Goal: Information Seeking & Learning: Compare options

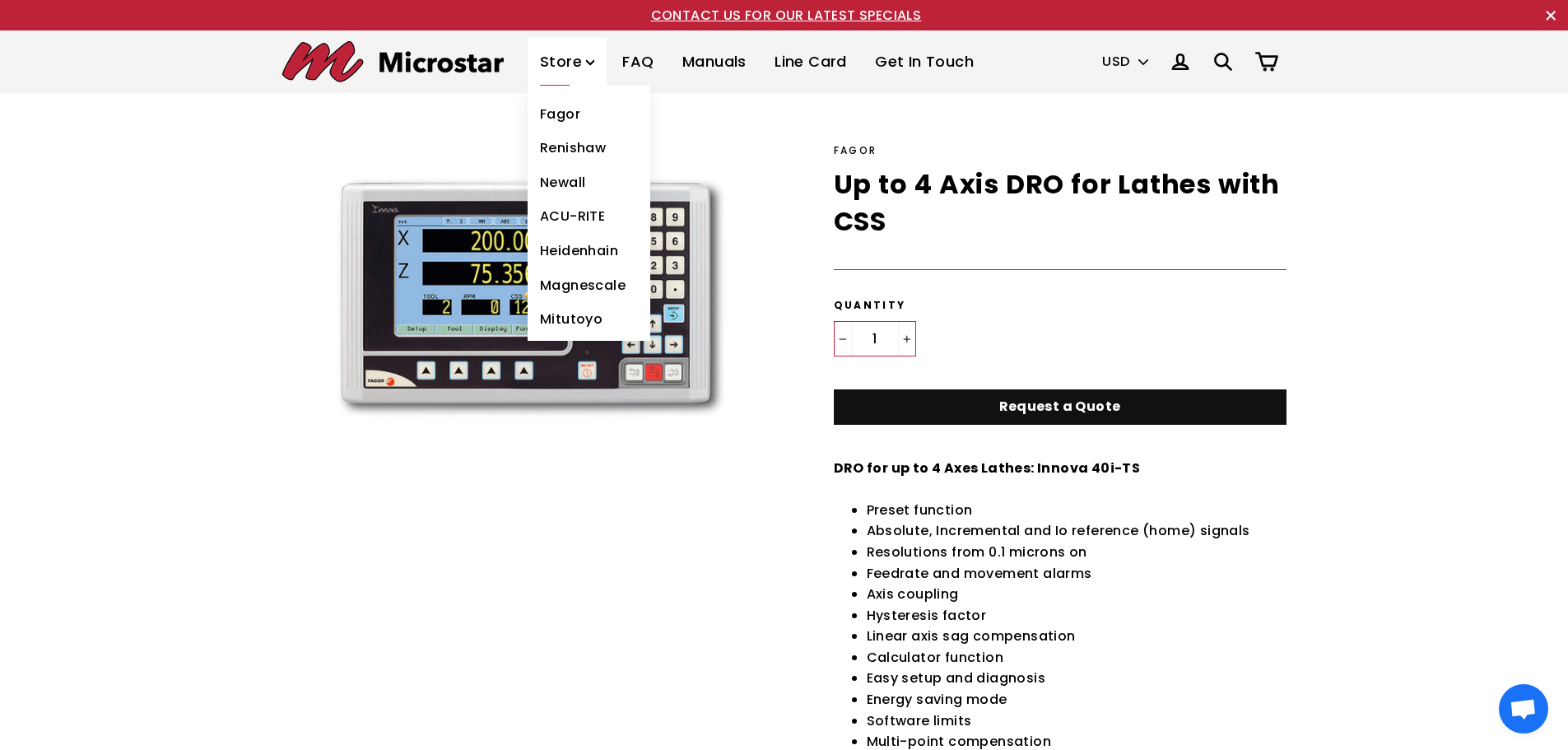
click at [569, 251] on link "Heidenhain" at bounding box center [589, 251] width 123 height 35
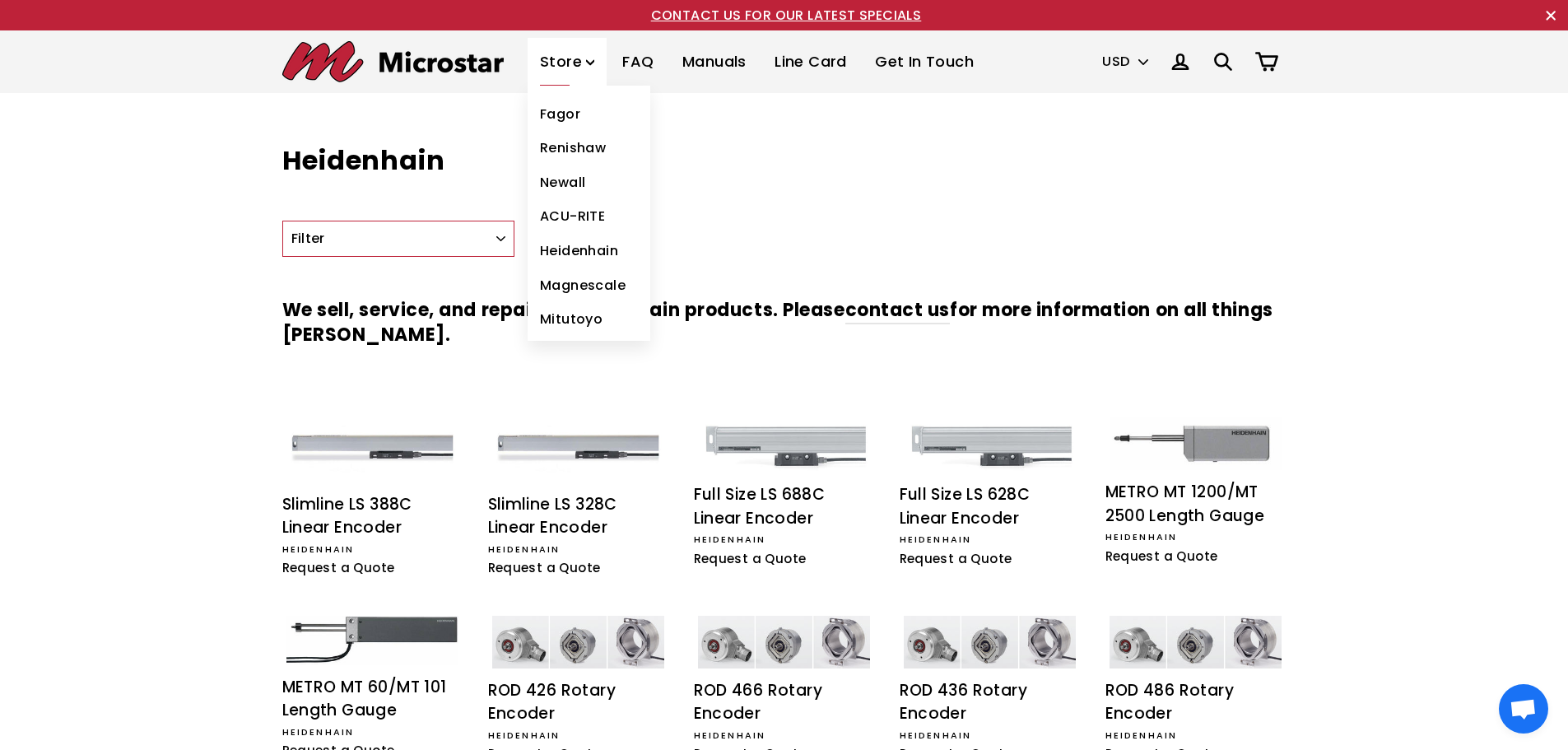
click at [583, 254] on link "Heidenhain" at bounding box center [589, 251] width 123 height 35
click at [574, 319] on link "Mitutoyo" at bounding box center [589, 320] width 123 height 35
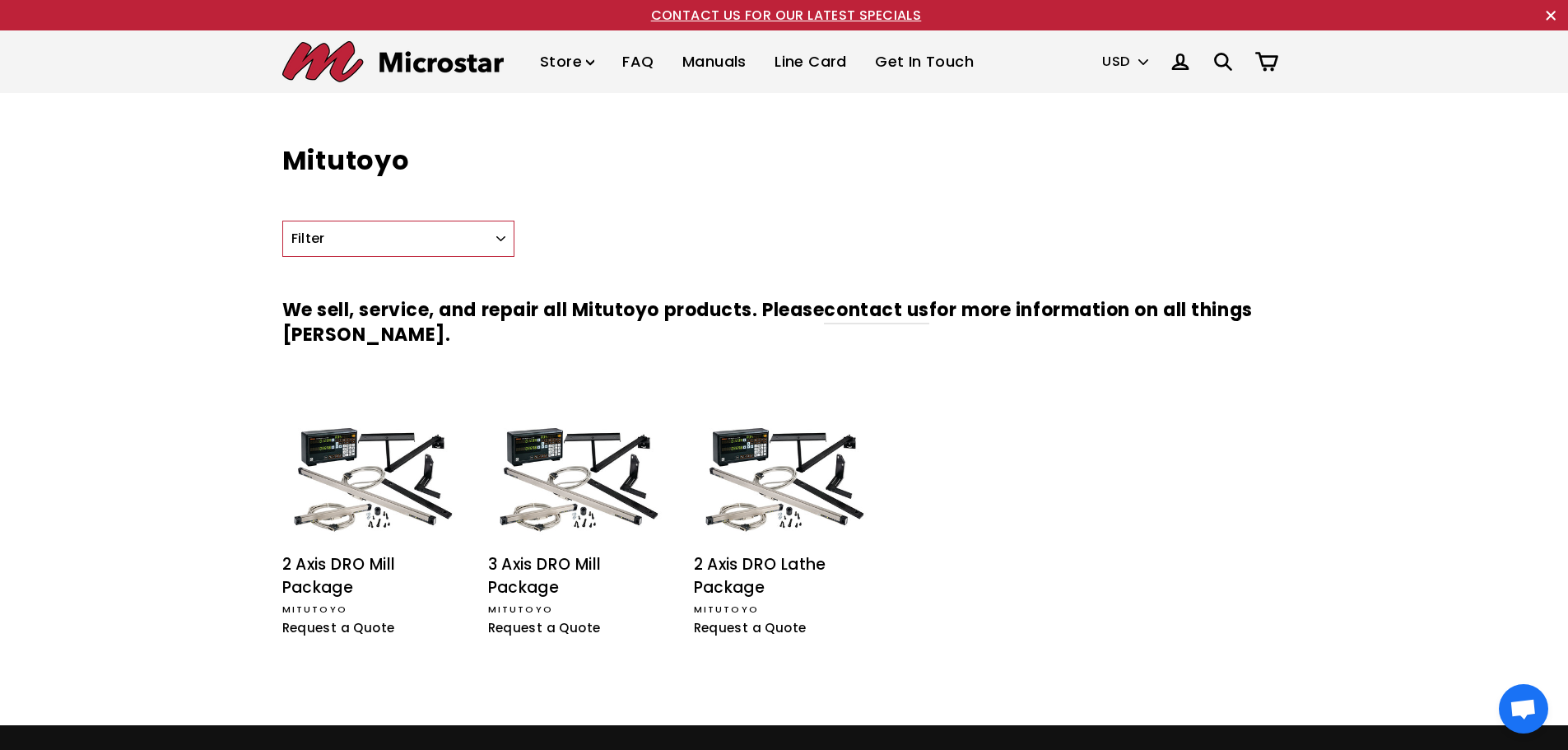
scroll to position [83, 0]
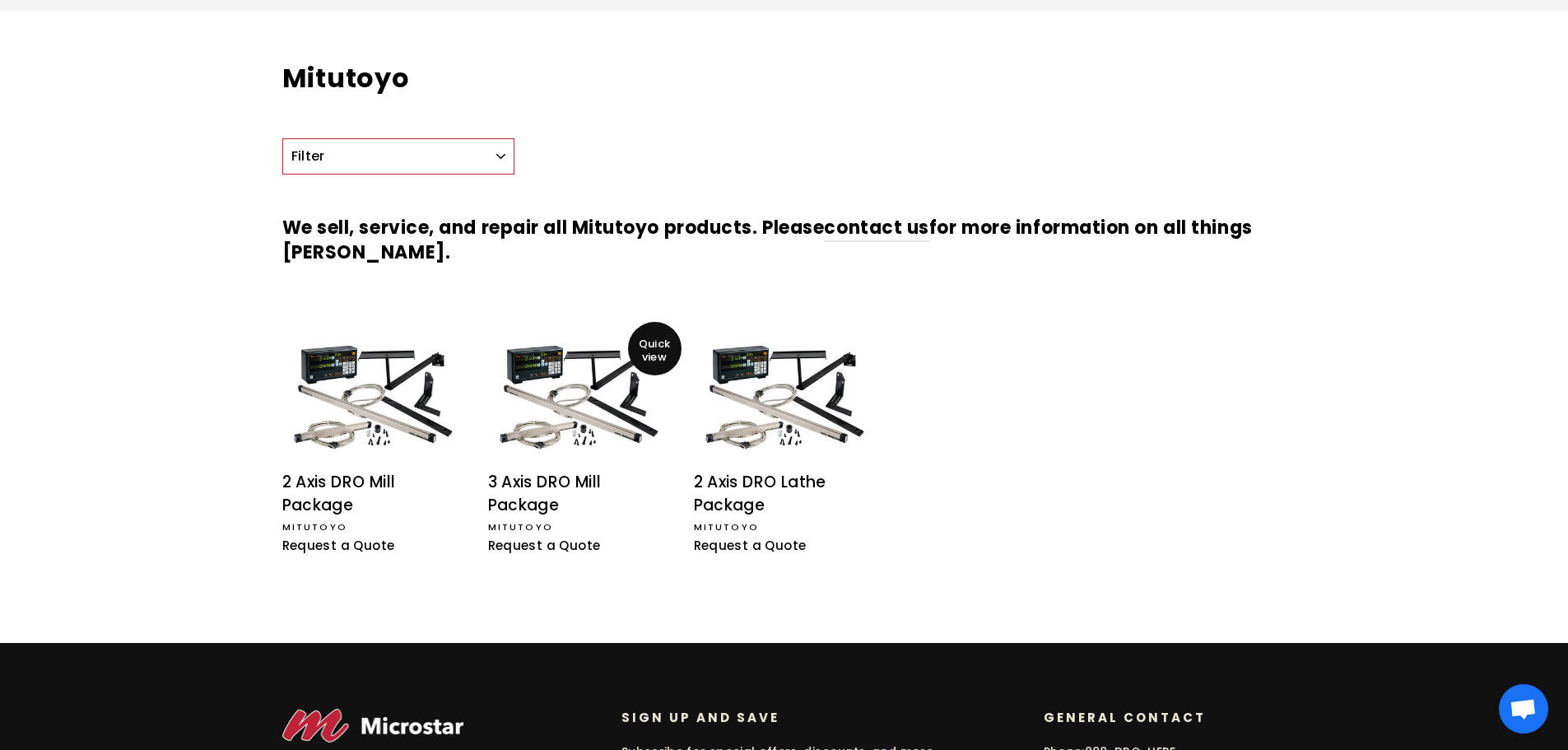
click at [547, 487] on div "3 Axis DRO Mill Package" at bounding box center [578, 494] width 181 height 47
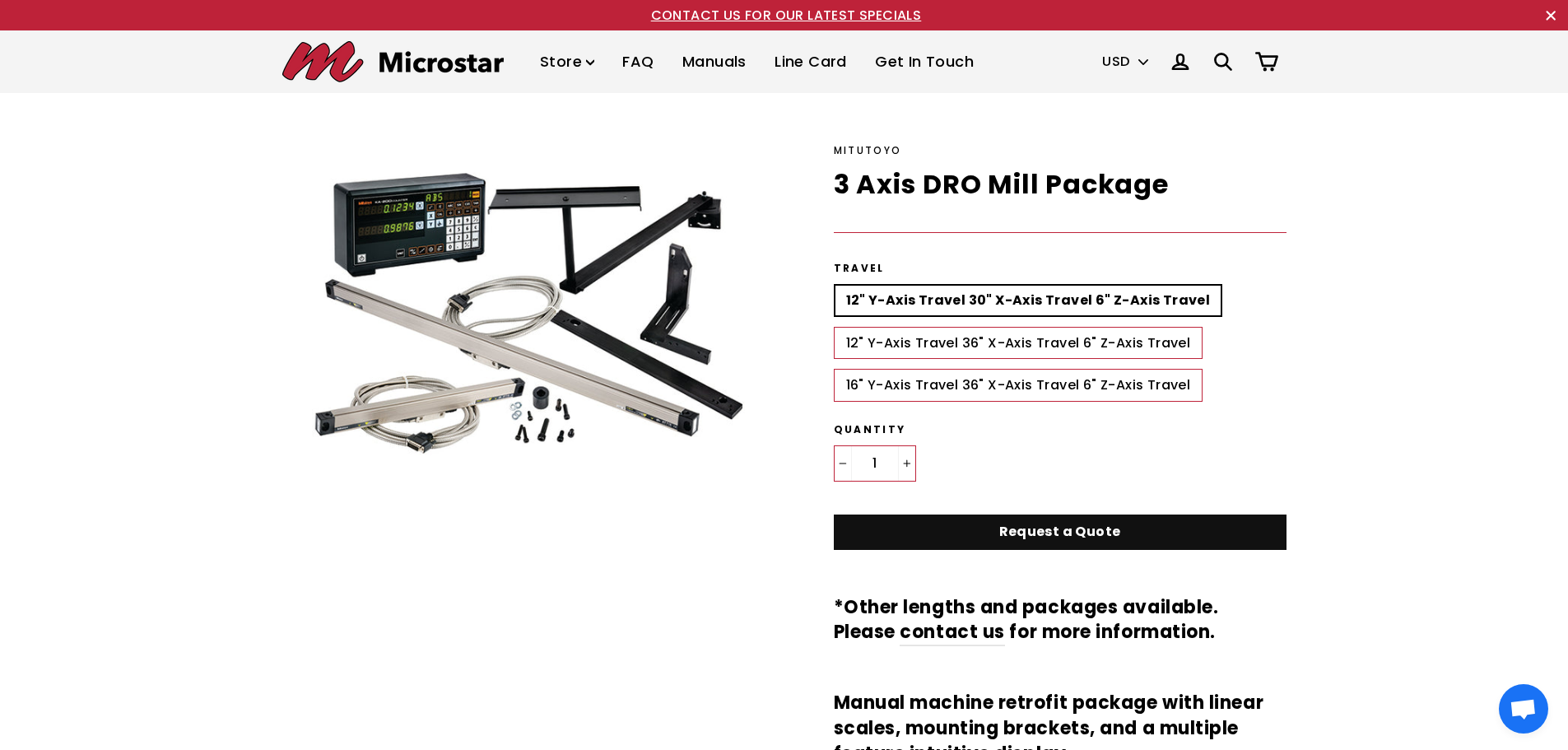
click at [1111, 340] on label "12" Y-Axis Travel 36" X-Axis Travel 6" Z-Axis Travel" at bounding box center [1019, 344] width 369 height 33
click at [1229, 285] on input "12" Y-Axis Travel 36" X-Axis Travel 6" Z-Axis Travel" at bounding box center [1229, 284] width 1 height 1
radio input "true"
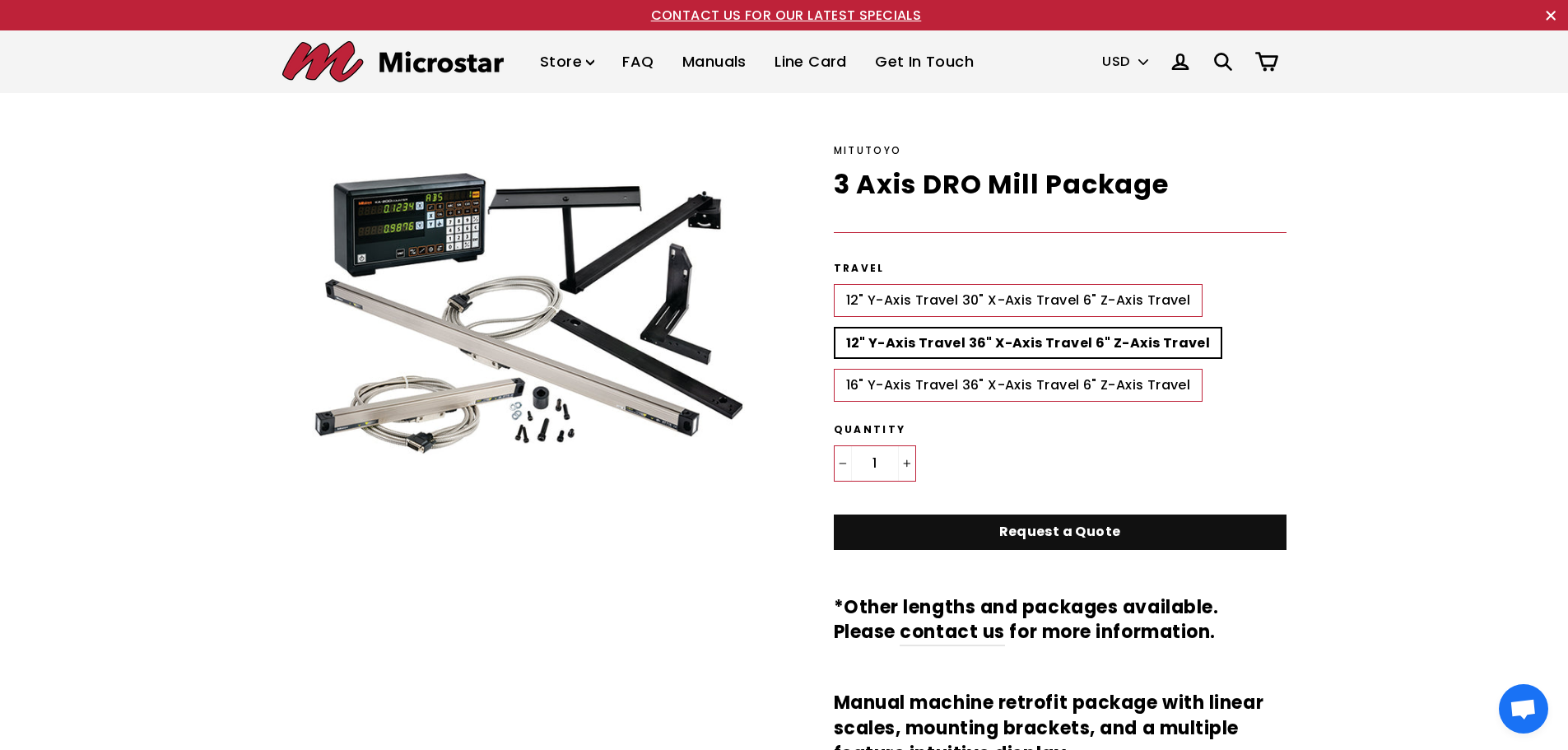
click at [1089, 300] on label "12" Y-Axis Travel 30" X-Axis Travel 6" Z-Axis Travel" at bounding box center [1019, 301] width 369 height 33
click at [835, 285] on input "12" Y-Axis Travel 30" X-Axis Travel 6" Z-Axis Travel" at bounding box center [834, 284] width 1 height 1
radio input "true"
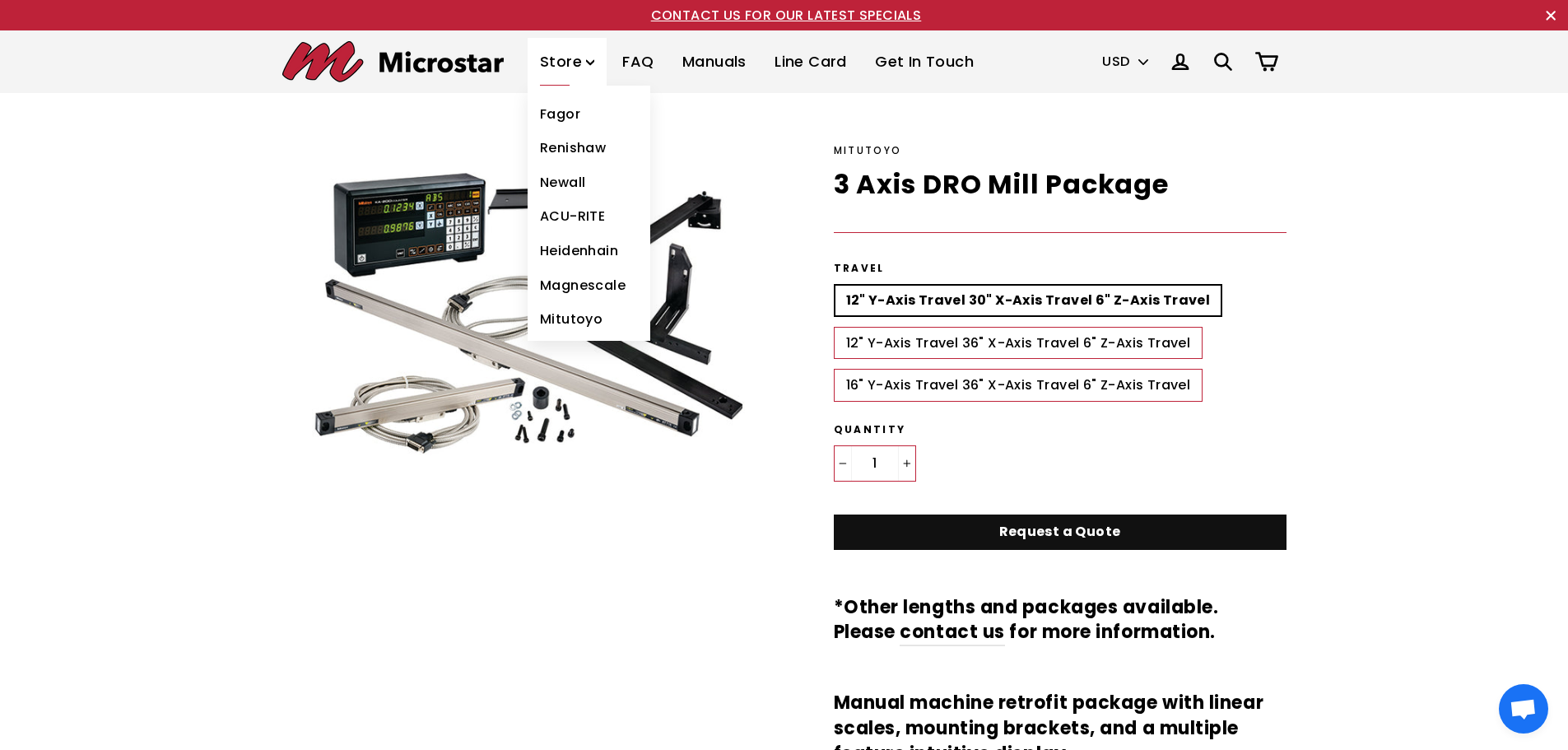
click at [581, 219] on link "ACU-RITE" at bounding box center [589, 217] width 123 height 35
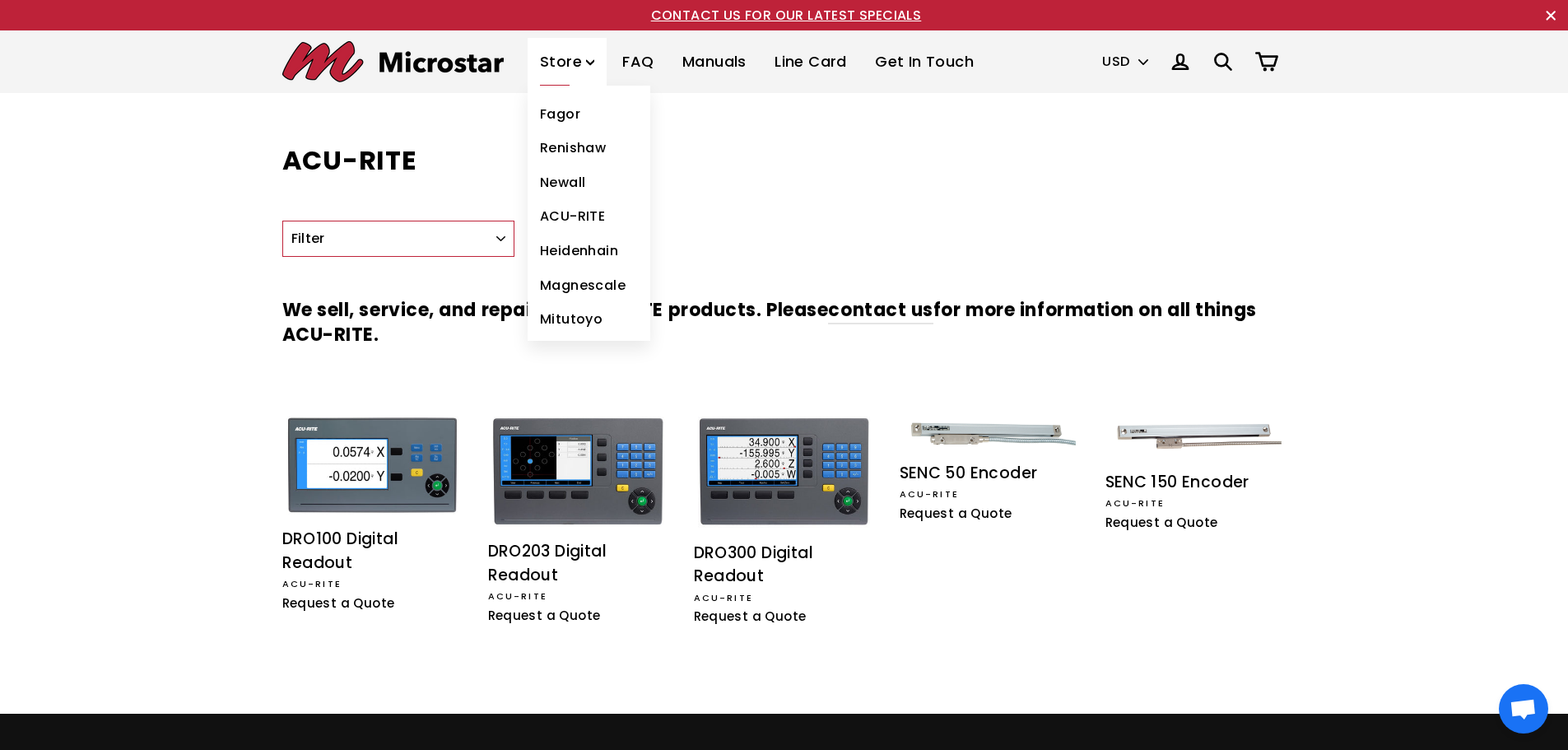
click at [585, 288] on link "Magnescale" at bounding box center [589, 286] width 123 height 35
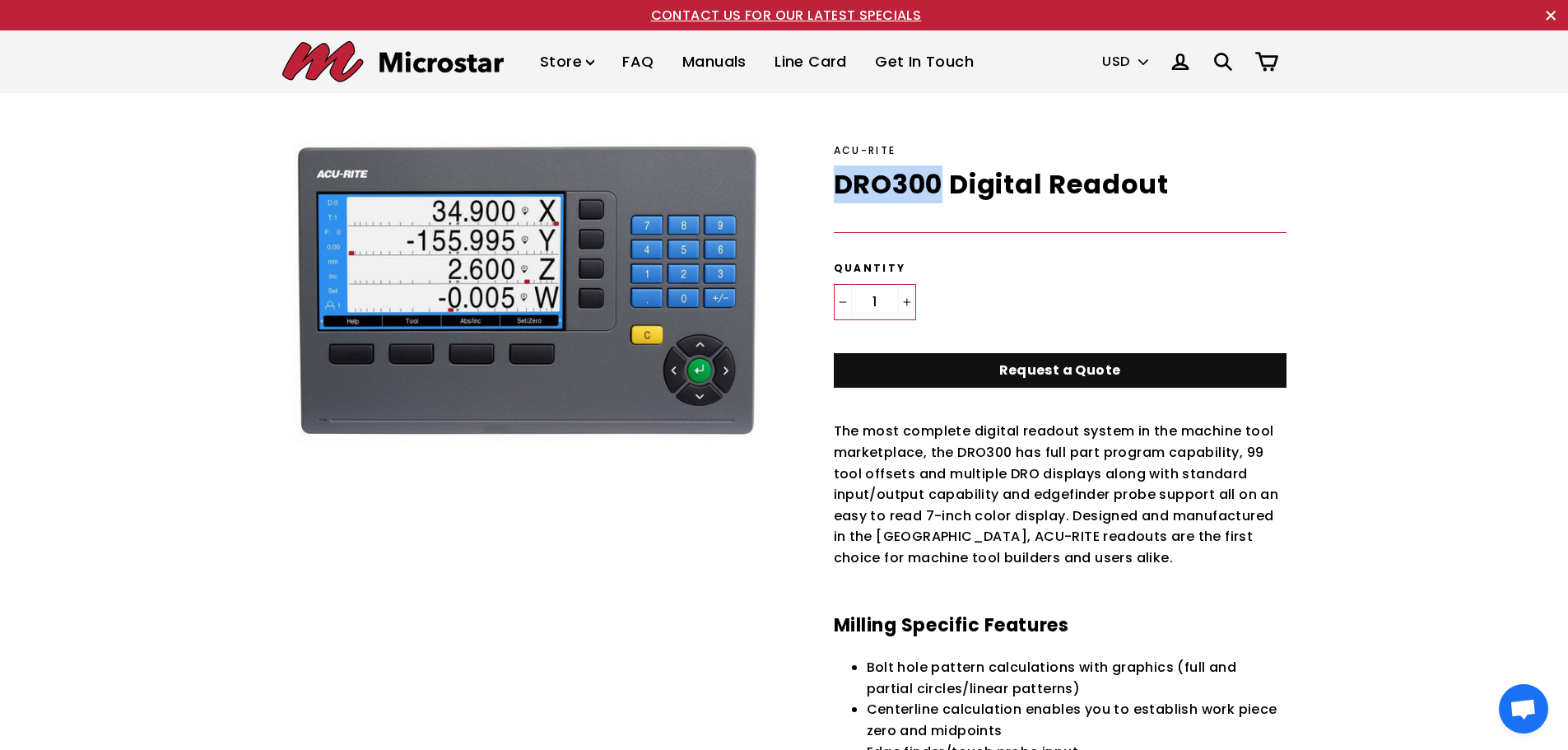
drag, startPoint x: 832, startPoint y: 179, endPoint x: 941, endPoint y: 191, distance: 109.7
copy h1 "DRO300"
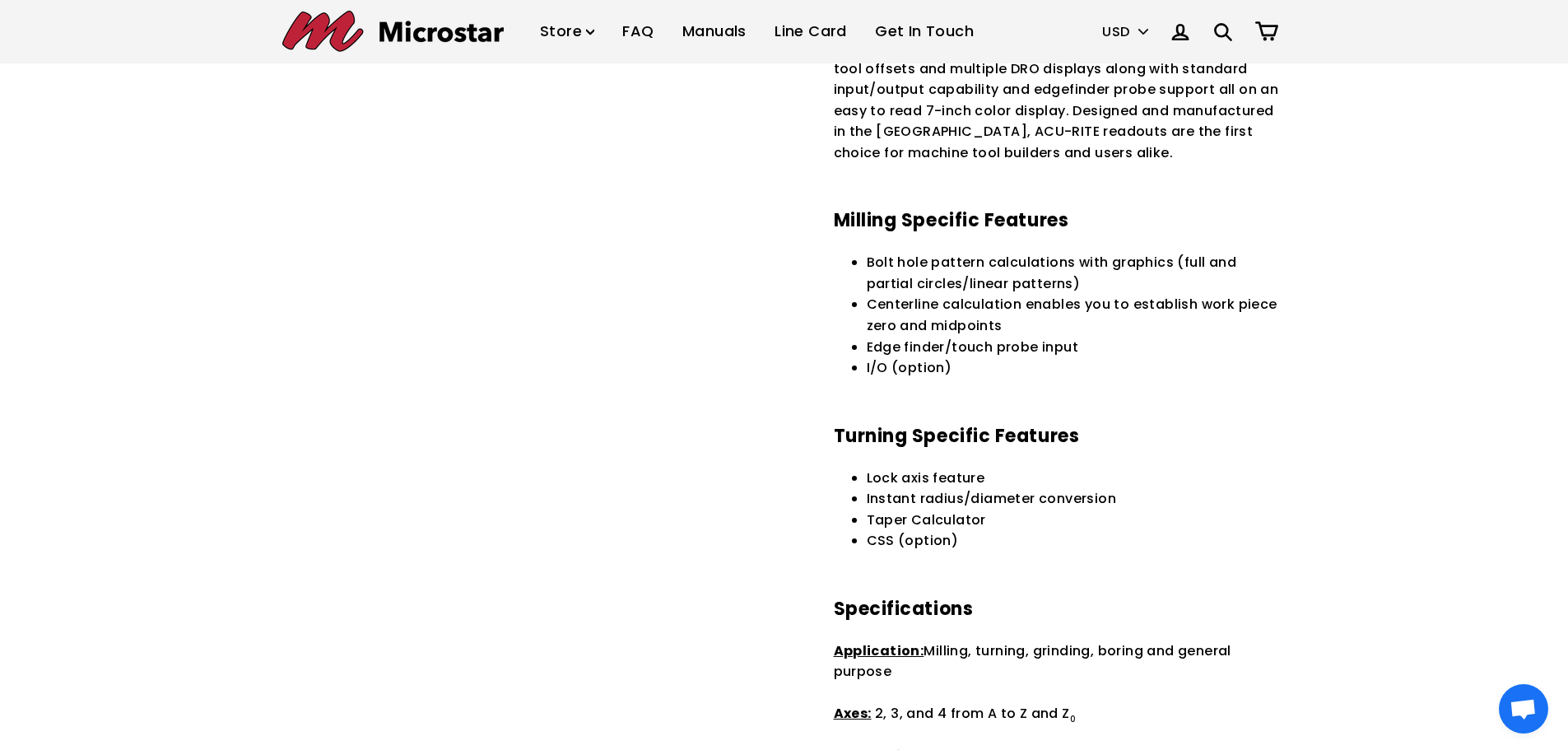
scroll to position [412, 0]
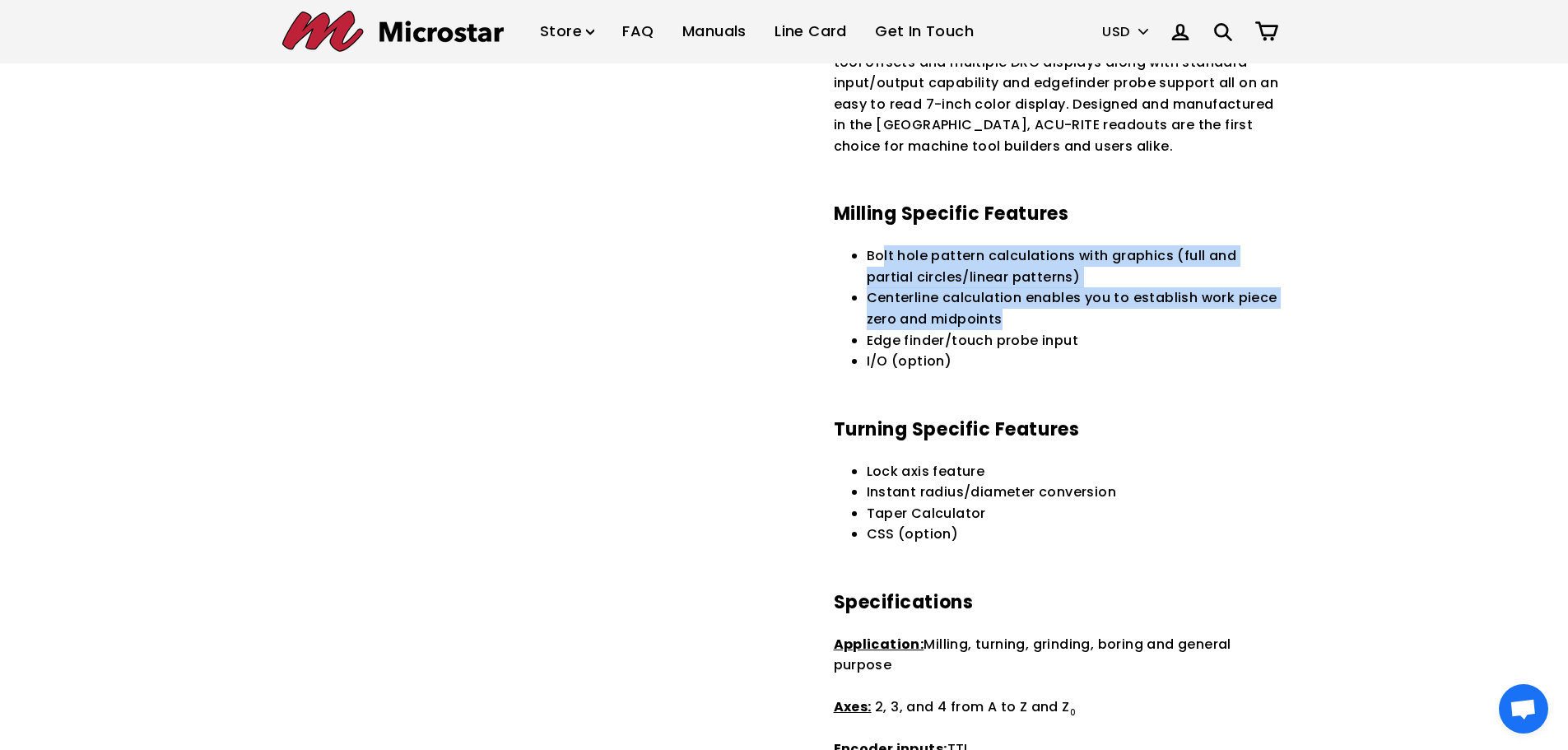
drag, startPoint x: 881, startPoint y: 254, endPoint x: 1240, endPoint y: 320, distance: 365.0
click at [1240, 320] on ul "Bolt hole pattern calculations with graphics (full and partial circles/linear p…" at bounding box center [1077, 309] width 420 height 127
click at [1239, 258] on li "Bolt hole pattern calculations with graphics (full and partial circles/linear p…" at bounding box center [1077, 267] width 420 height 42
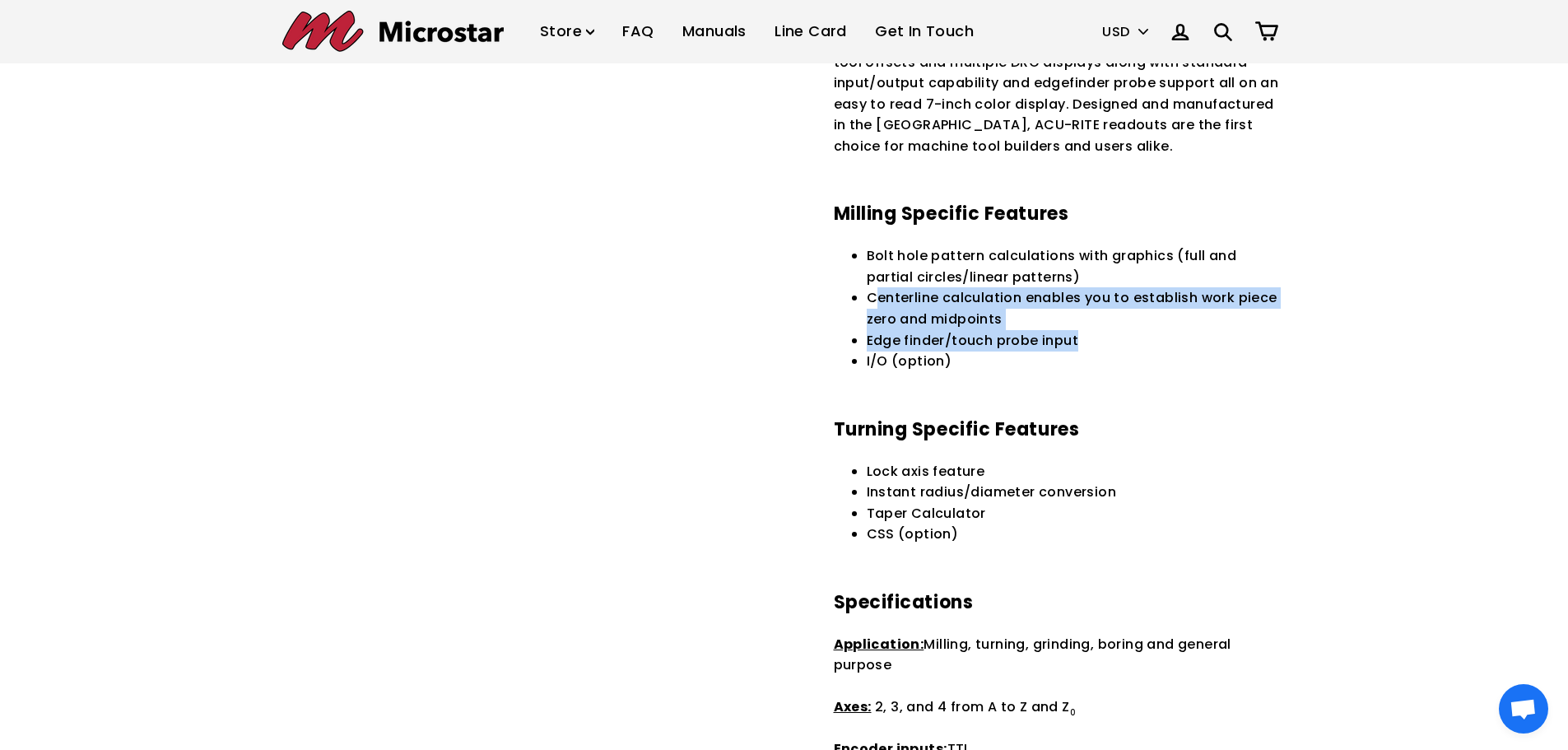
drag, startPoint x: 880, startPoint y: 302, endPoint x: 1108, endPoint y: 349, distance: 232.8
click at [1098, 338] on ul "Bolt hole pattern calculations with graphics (full and partial circles/linear p…" at bounding box center [1077, 309] width 420 height 127
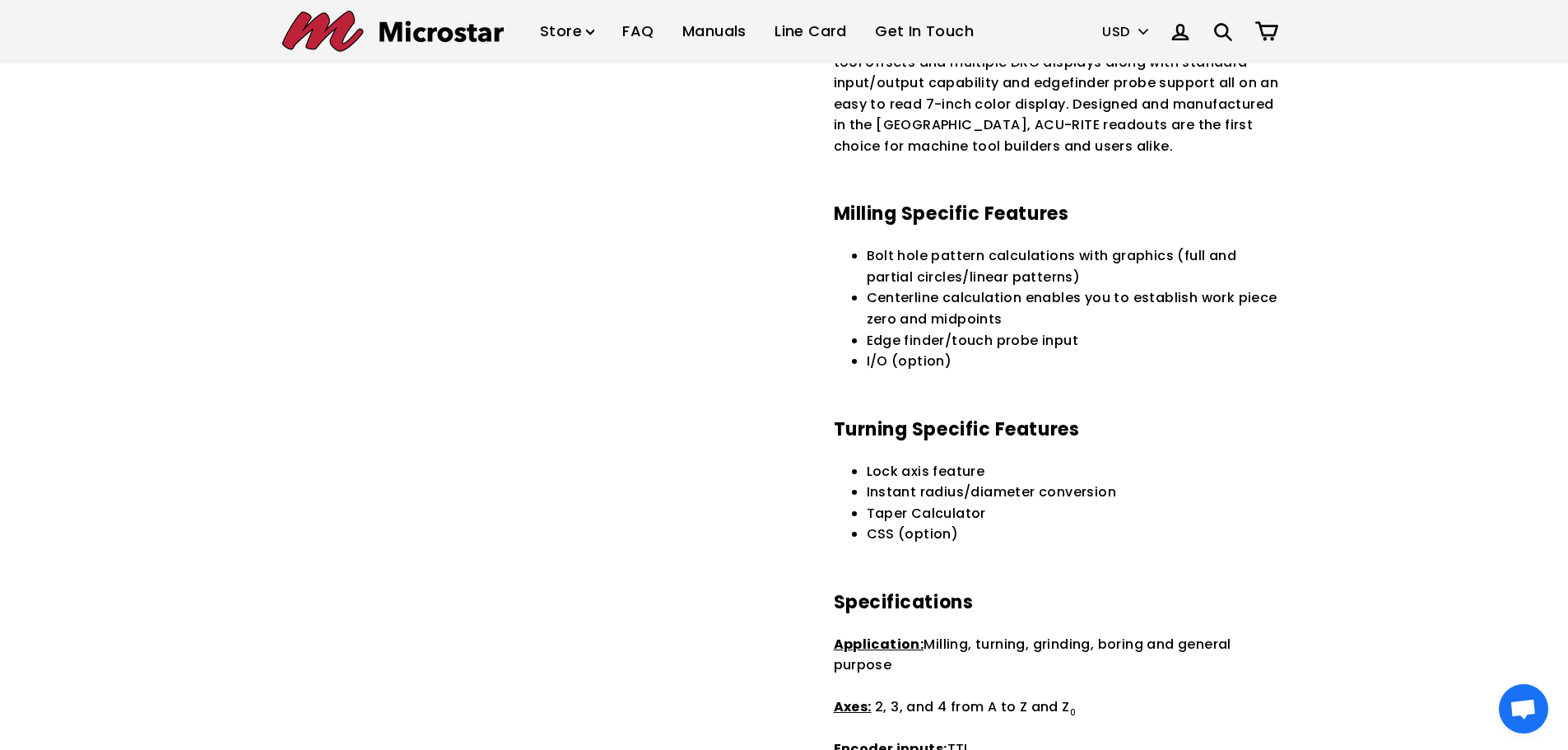
click at [1134, 359] on li "I/O (option)" at bounding box center [1077, 361] width 420 height 21
drag, startPoint x: 945, startPoint y: 297, endPoint x: 1159, endPoint y: 336, distance: 217.5
click at [1159, 329] on ul "Bolt hole pattern calculations with graphics (full and partial circles/linear p…" at bounding box center [1077, 309] width 420 height 127
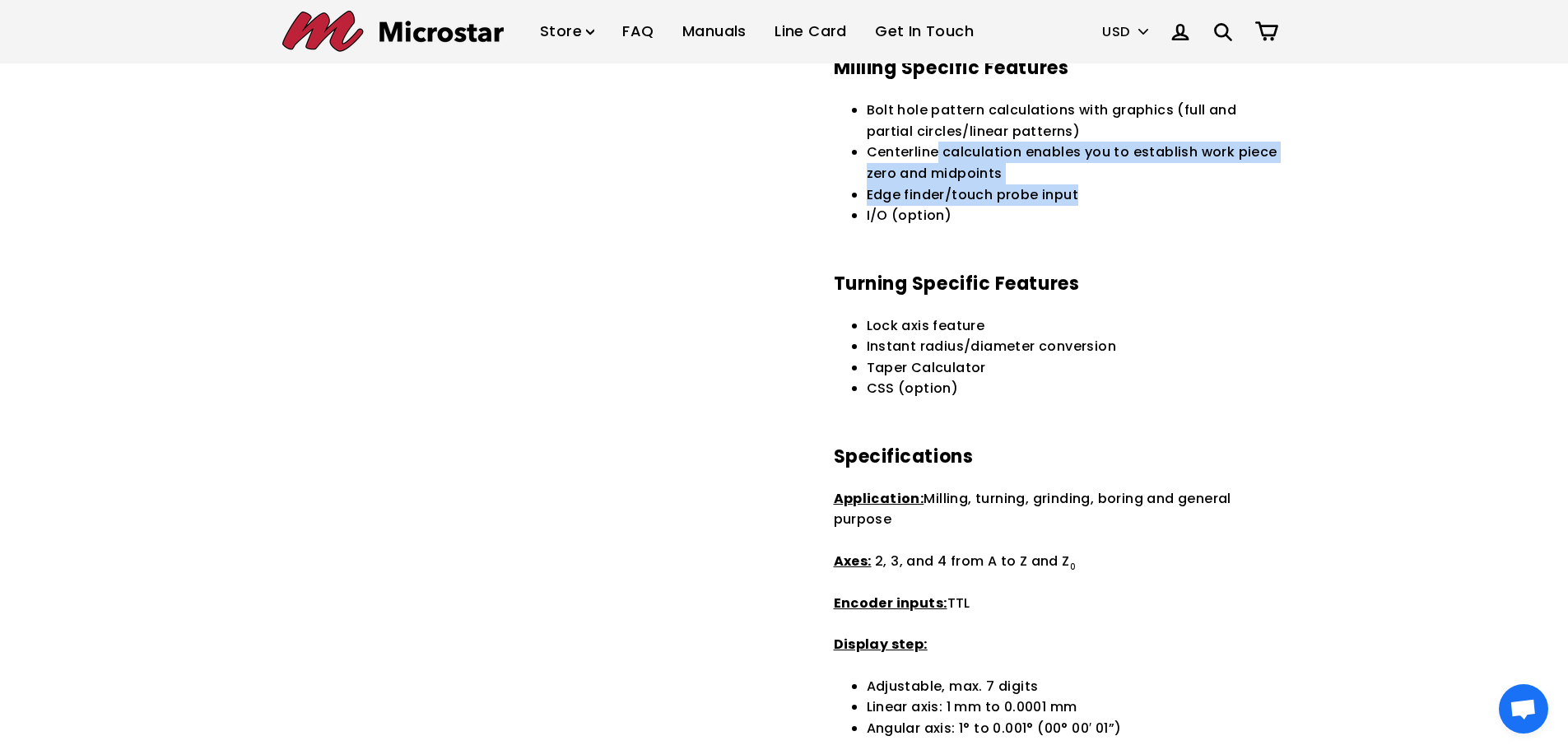
scroll to position [576, 0]
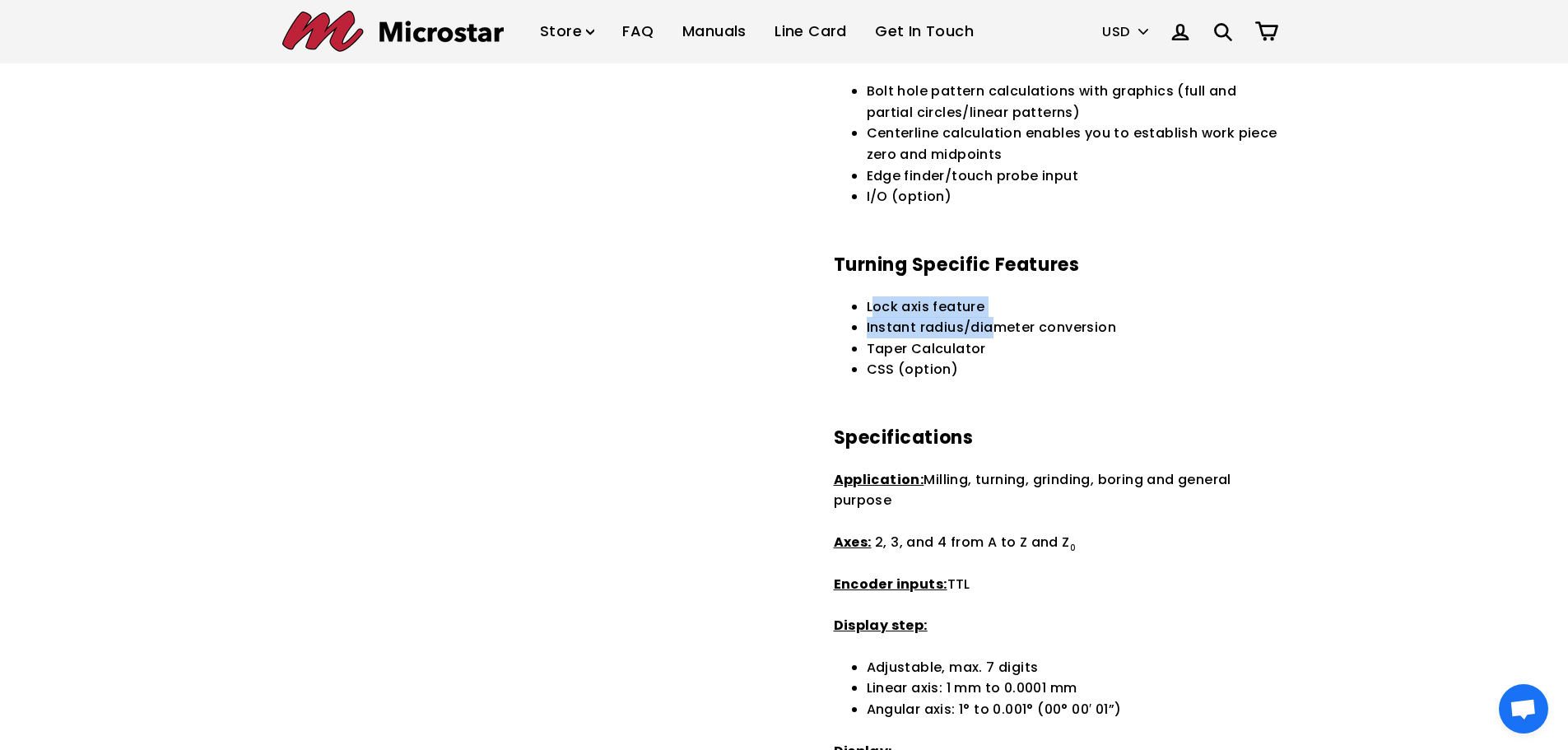
drag, startPoint x: 873, startPoint y: 307, endPoint x: 1011, endPoint y: 345, distance: 143.1
click at [1002, 339] on ul "Lock axis feature Instant radius/diameter conversion Taper Calculator CSS (opti…" at bounding box center [1077, 338] width 420 height 84
click at [1072, 339] on li "Taper Calculator" at bounding box center [1077, 348] width 420 height 21
drag, startPoint x: 901, startPoint y: 310, endPoint x: 988, endPoint y: 372, distance: 106.8
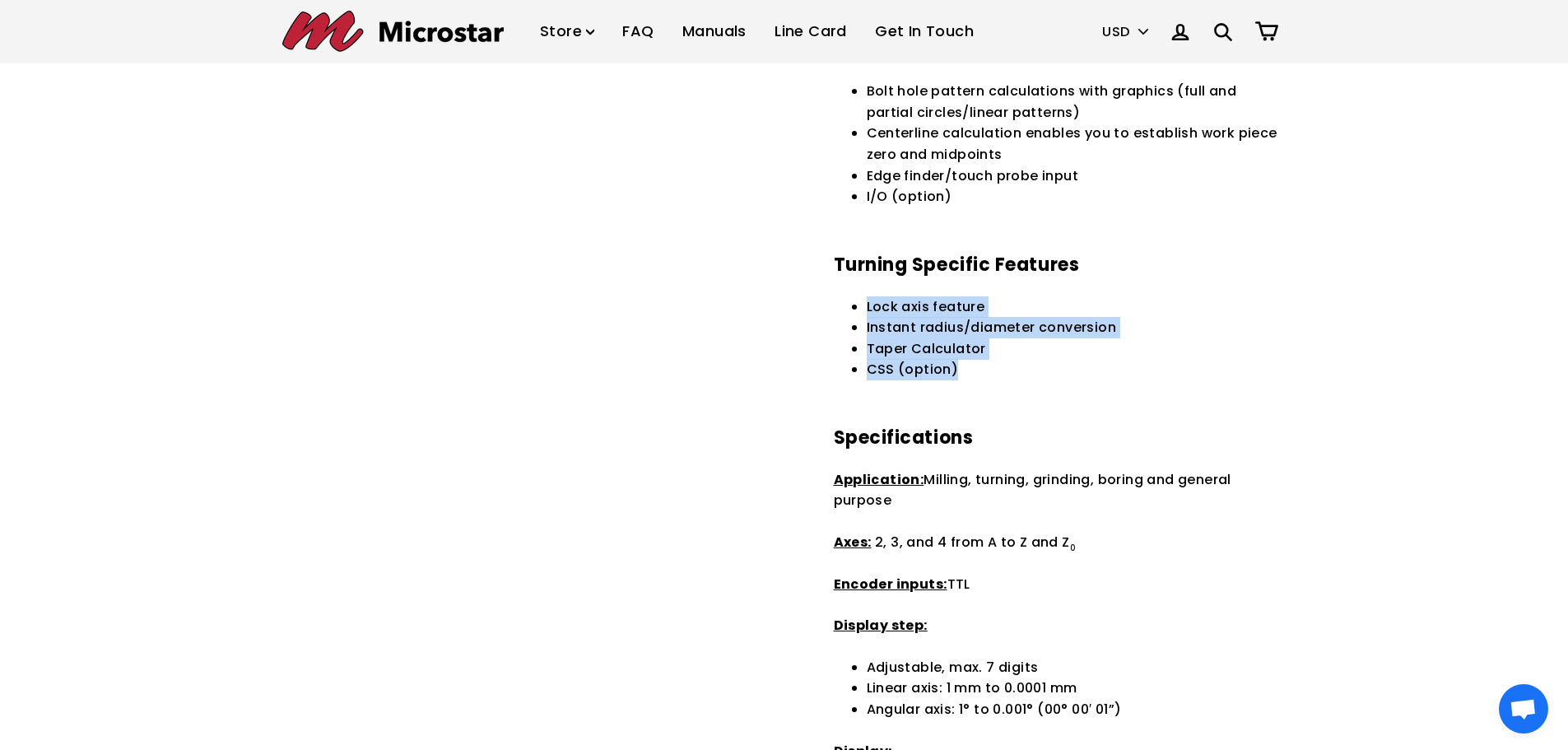
click at [1081, 358] on li "Taper Calculator" at bounding box center [1077, 348] width 420 height 21
drag, startPoint x: 867, startPoint y: 312, endPoint x: 973, endPoint y: 375, distance: 123.3
click at [973, 375] on ul "Lock axis feature Instant radius/diameter conversion Taper Calculator CSS (opti…" at bounding box center [1077, 338] width 420 height 84
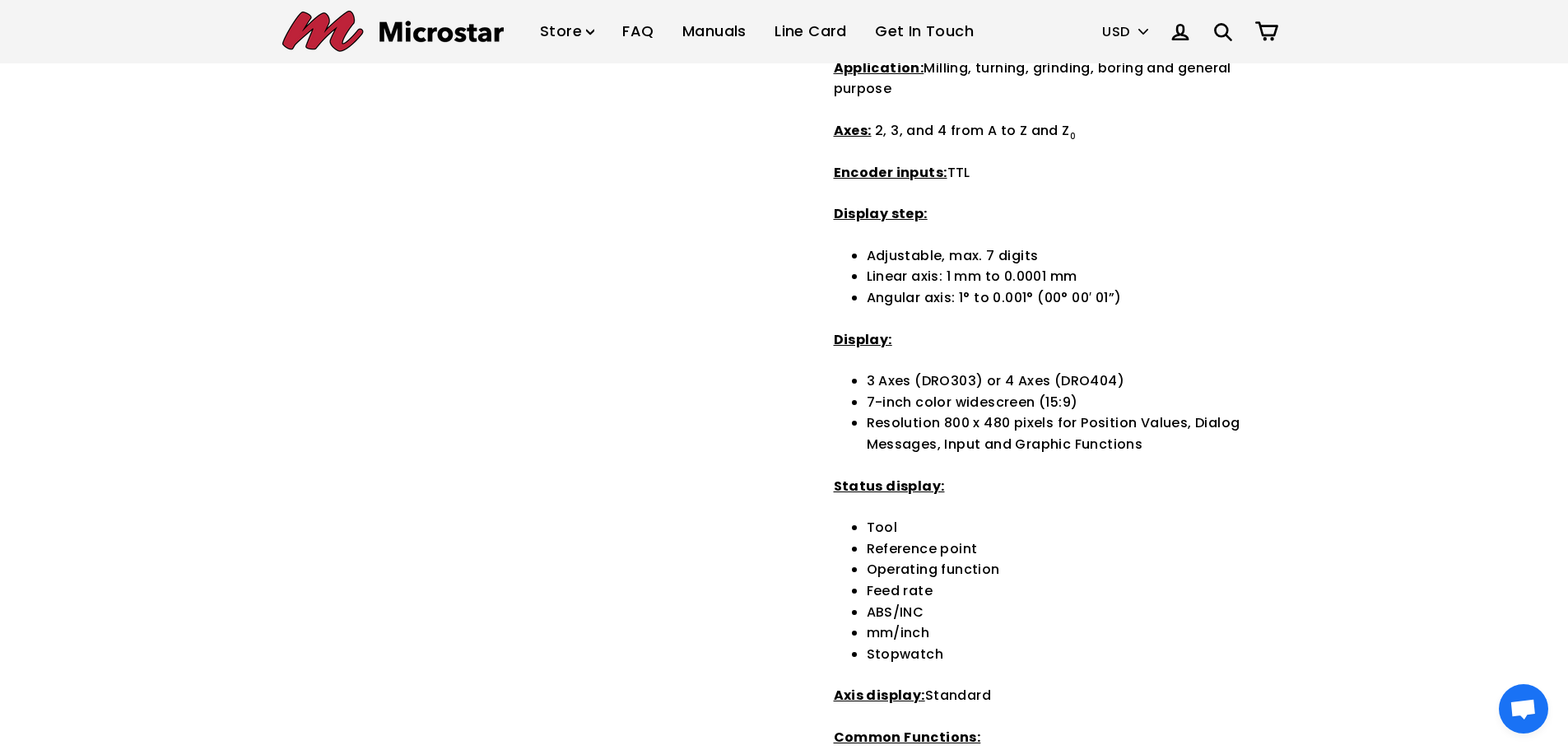
scroll to position [906, 0]
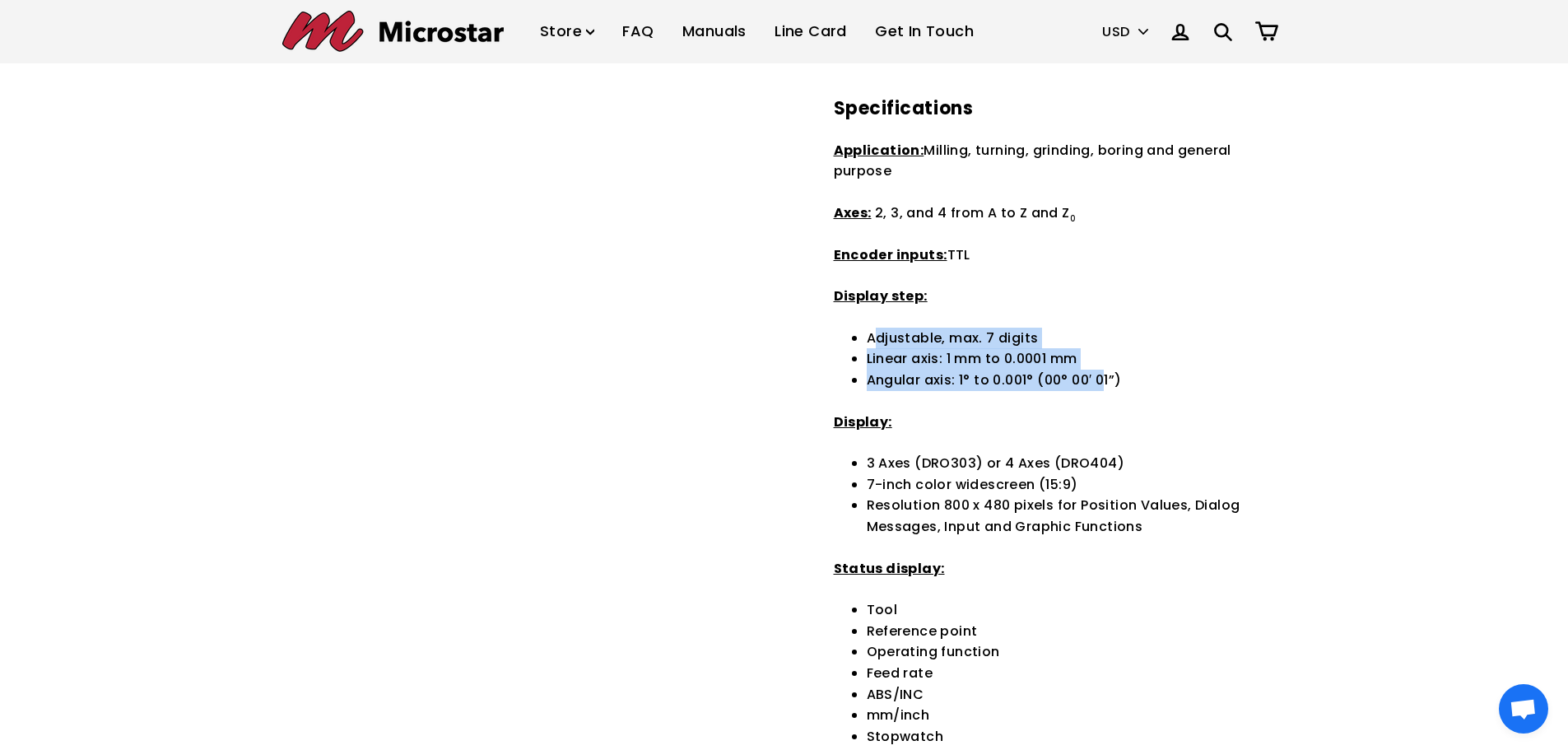
drag, startPoint x: 970, startPoint y: 346, endPoint x: 1108, endPoint y: 373, distance: 140.6
click at [1105, 372] on ul "Adjustable, max. 7 digits Linear axis: 1 mm to 0.0001 mm Angular axis: 1° to 0.…" at bounding box center [1077, 359] width 420 height 63
click at [1237, 378] on li "Angular axis: 1° to 0.001° (00° 00′ 01”)" at bounding box center [1077, 380] width 420 height 21
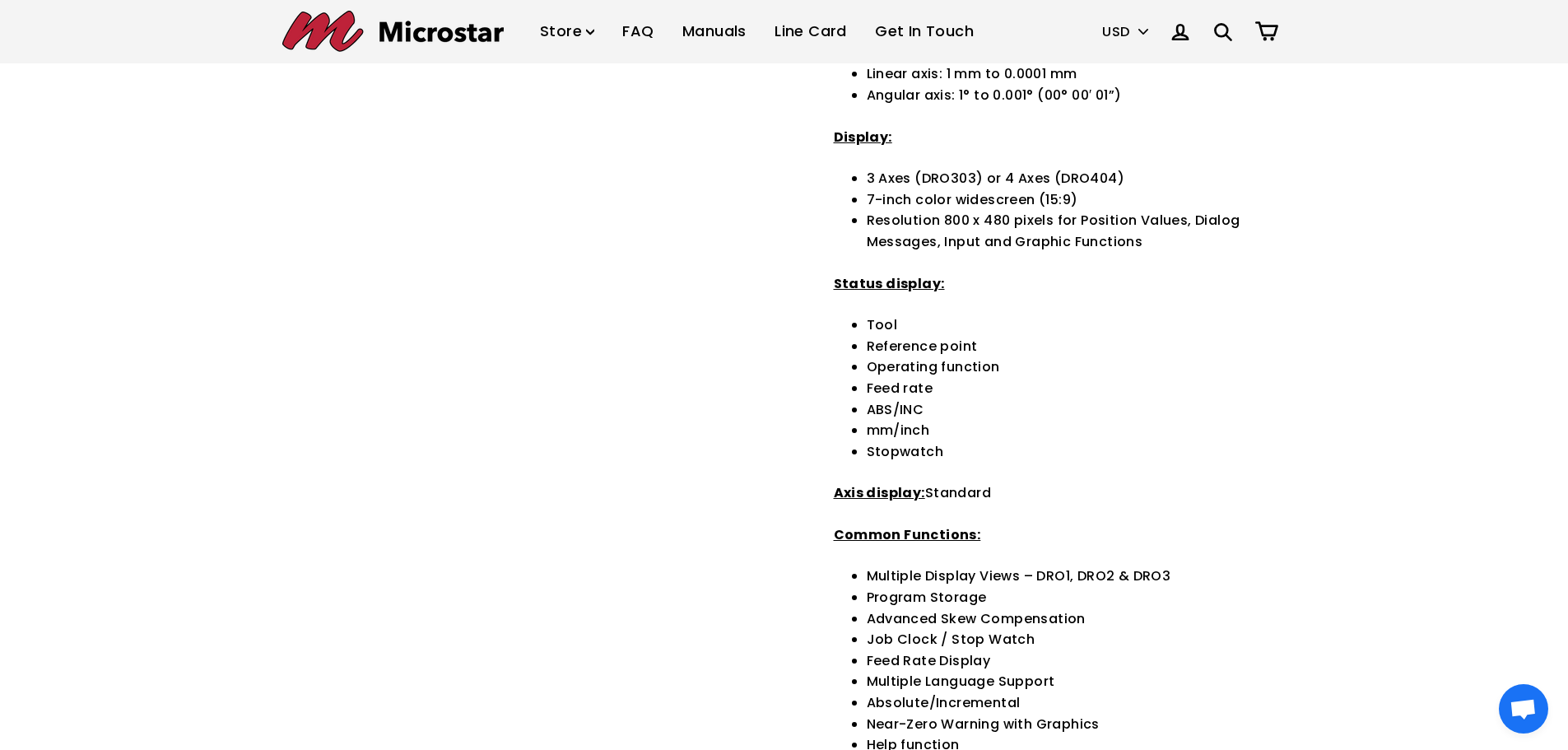
scroll to position [1235, 0]
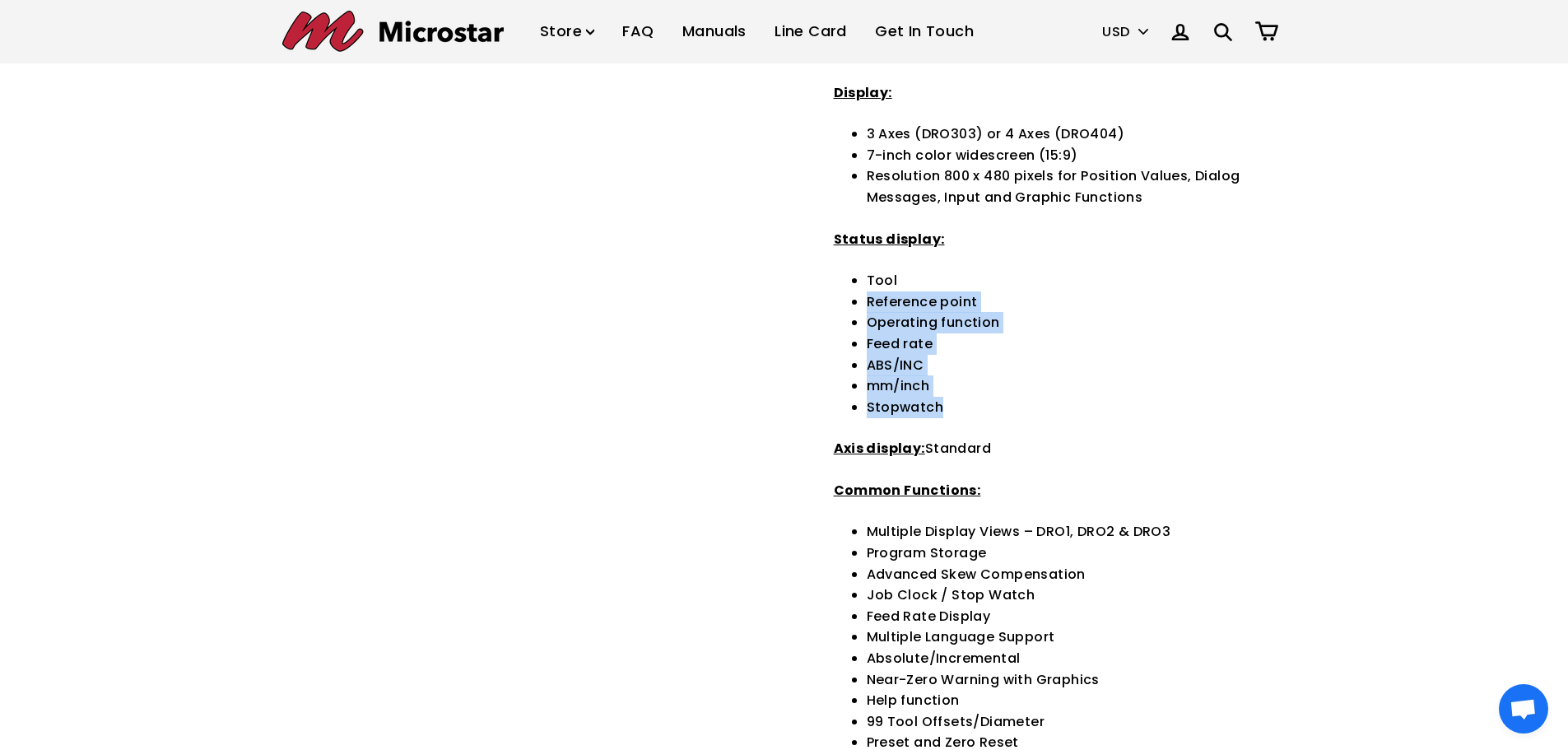
drag, startPoint x: 886, startPoint y: 294, endPoint x: 966, endPoint y: 407, distance: 138.5
click at [966, 407] on ul "Tool Reference point Operating function Feed rate ABS/INC mm/inch Stopwatch" at bounding box center [1077, 344] width 420 height 147
click at [997, 381] on li "mm/inch" at bounding box center [1077, 386] width 420 height 21
drag, startPoint x: 867, startPoint y: 363, endPoint x: 957, endPoint y: 409, distance: 101.1
click at [955, 408] on ul "Tool Reference point Operating function Feed rate ABS/INC mm/inch Stopwatch" at bounding box center [1077, 344] width 420 height 147
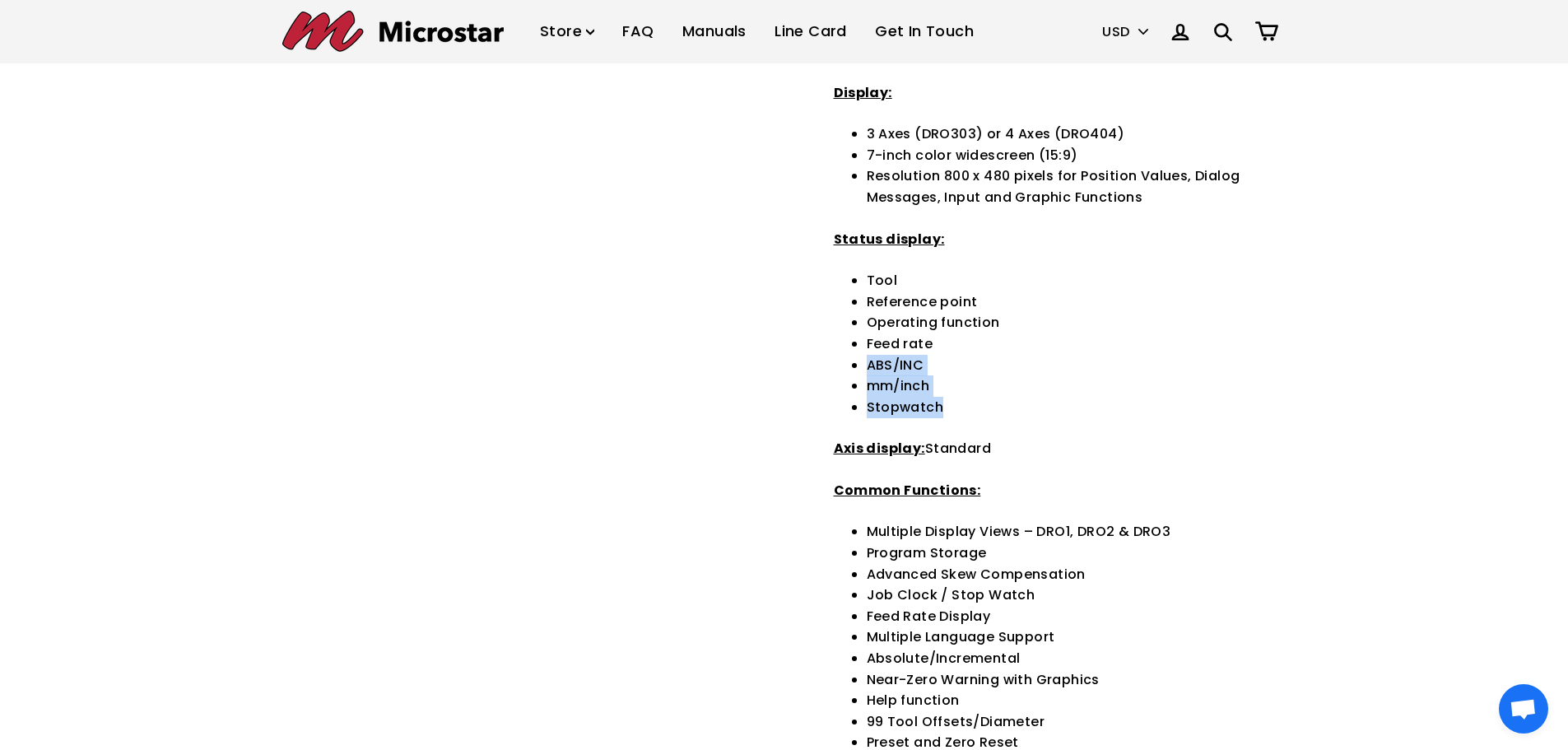
click at [1028, 411] on li "Stopwatch" at bounding box center [1077, 407] width 420 height 21
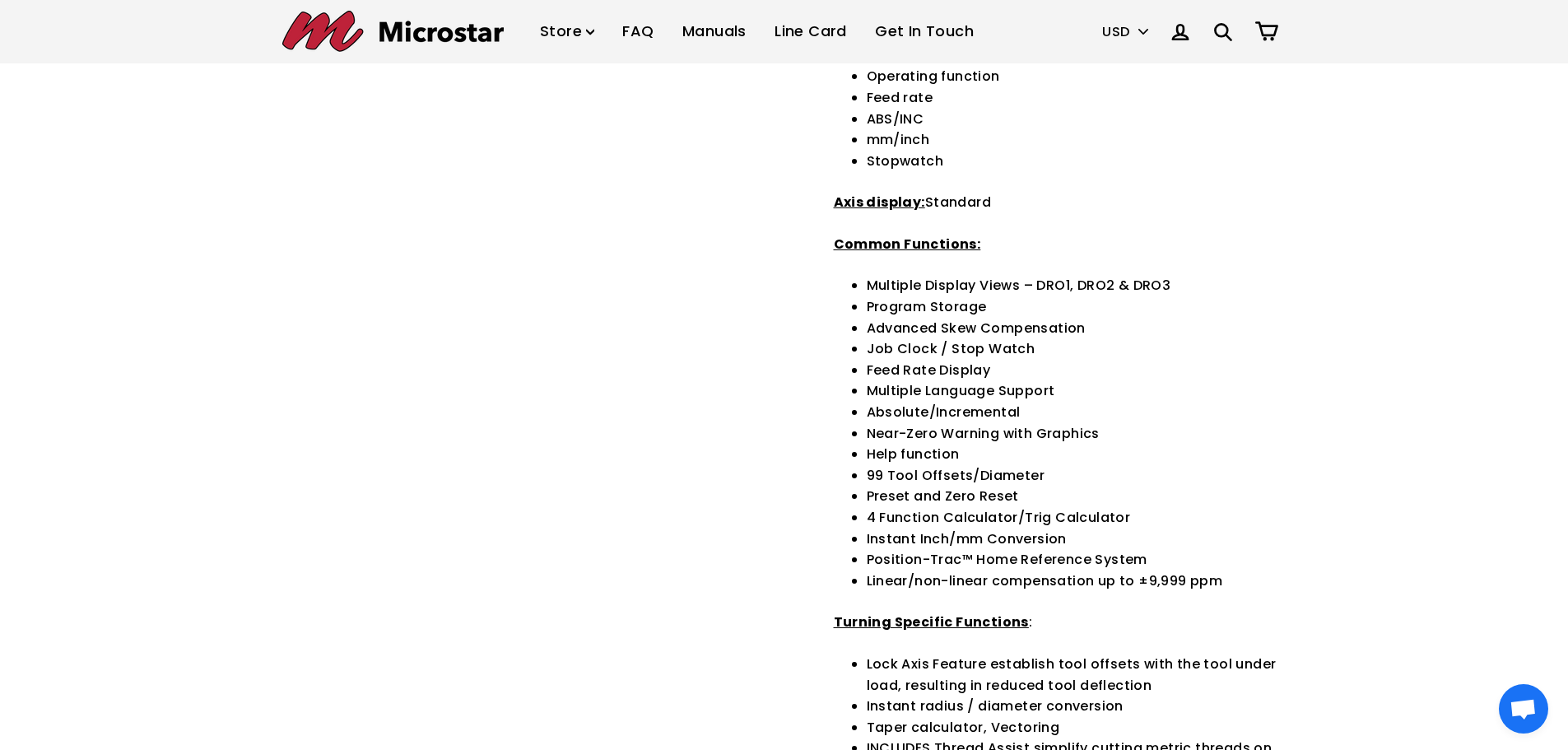
scroll to position [1483, 0]
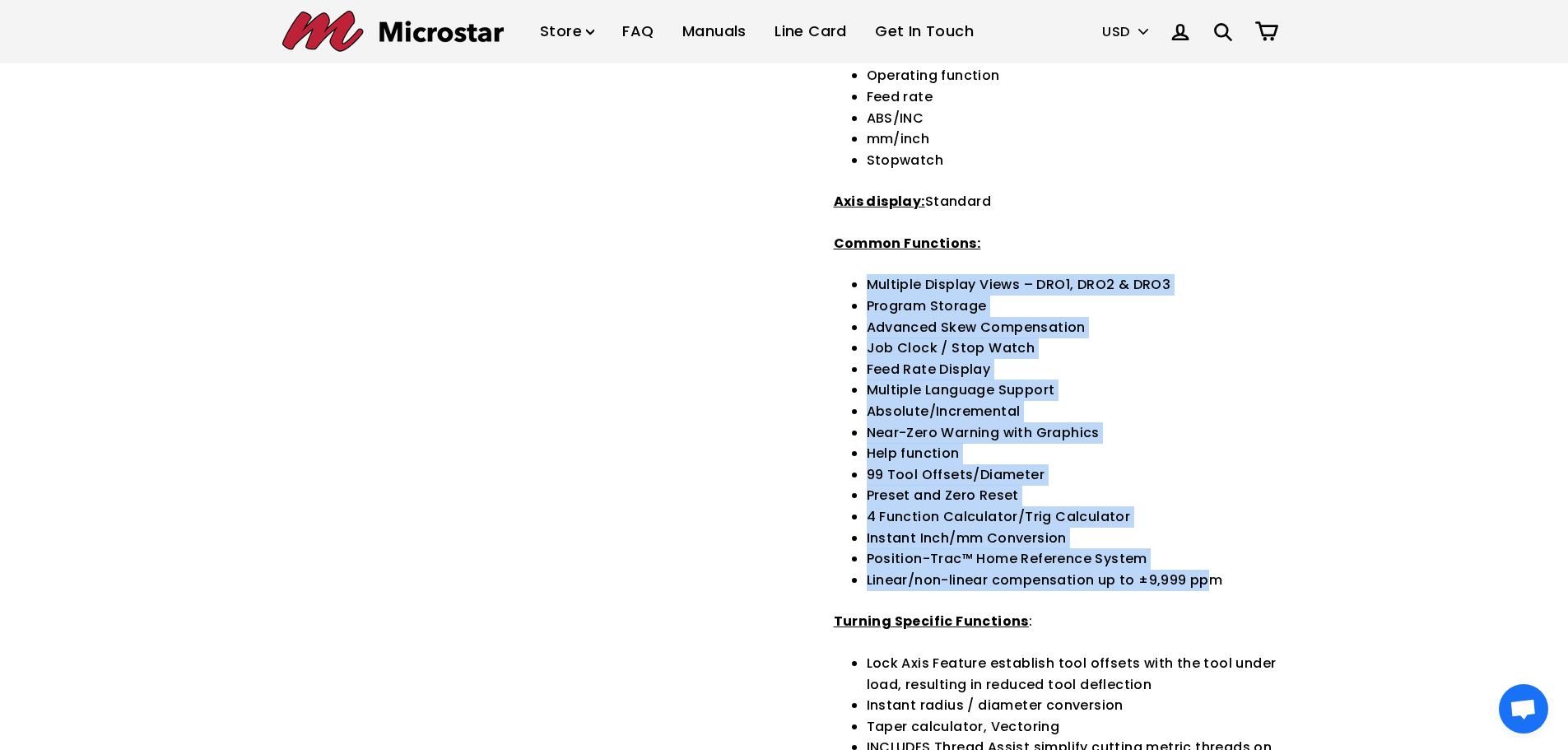
drag, startPoint x: 863, startPoint y: 285, endPoint x: 1177, endPoint y: 511, distance: 386.9
click at [1203, 582] on div "The most complete digital readout system in the machine tool marketplace, the D…" at bounding box center [1060, 447] width 453 height 3017
click at [1182, 498] on li "Preset and Zero Reset" at bounding box center [1077, 495] width 420 height 21
click at [936, 492] on li "Preset and Zero Reset" at bounding box center [1077, 495] width 420 height 21
click at [893, 494] on li "Preset and Zero Reset" at bounding box center [1077, 495] width 420 height 21
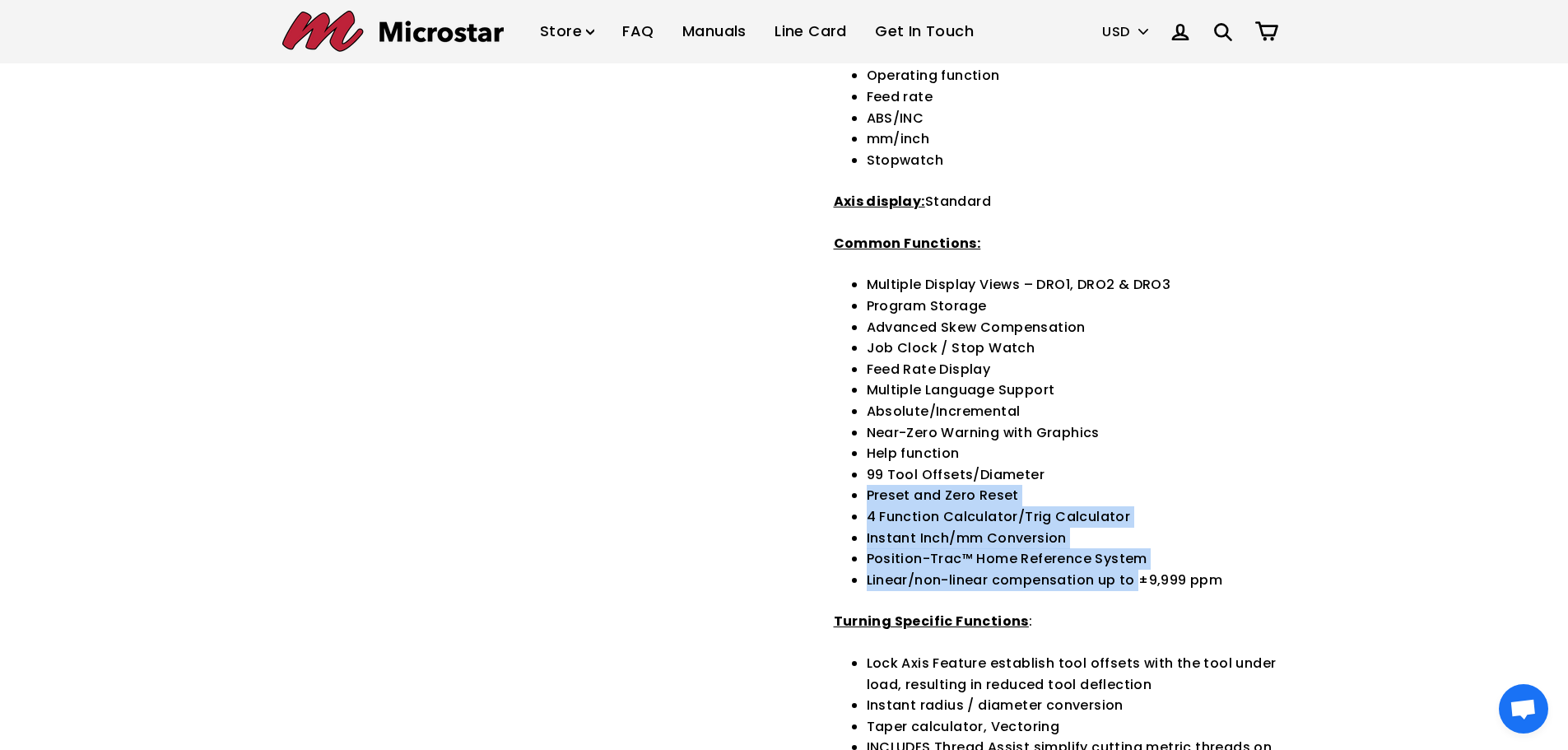
drag, startPoint x: 873, startPoint y: 506, endPoint x: 1148, endPoint y: 590, distance: 287.5
click at [1140, 590] on ul "Multiple Display Views – DRO1, DRO2 & DRO3 Program Storage Advanced Skew Compen…" at bounding box center [1077, 432] width 420 height 316
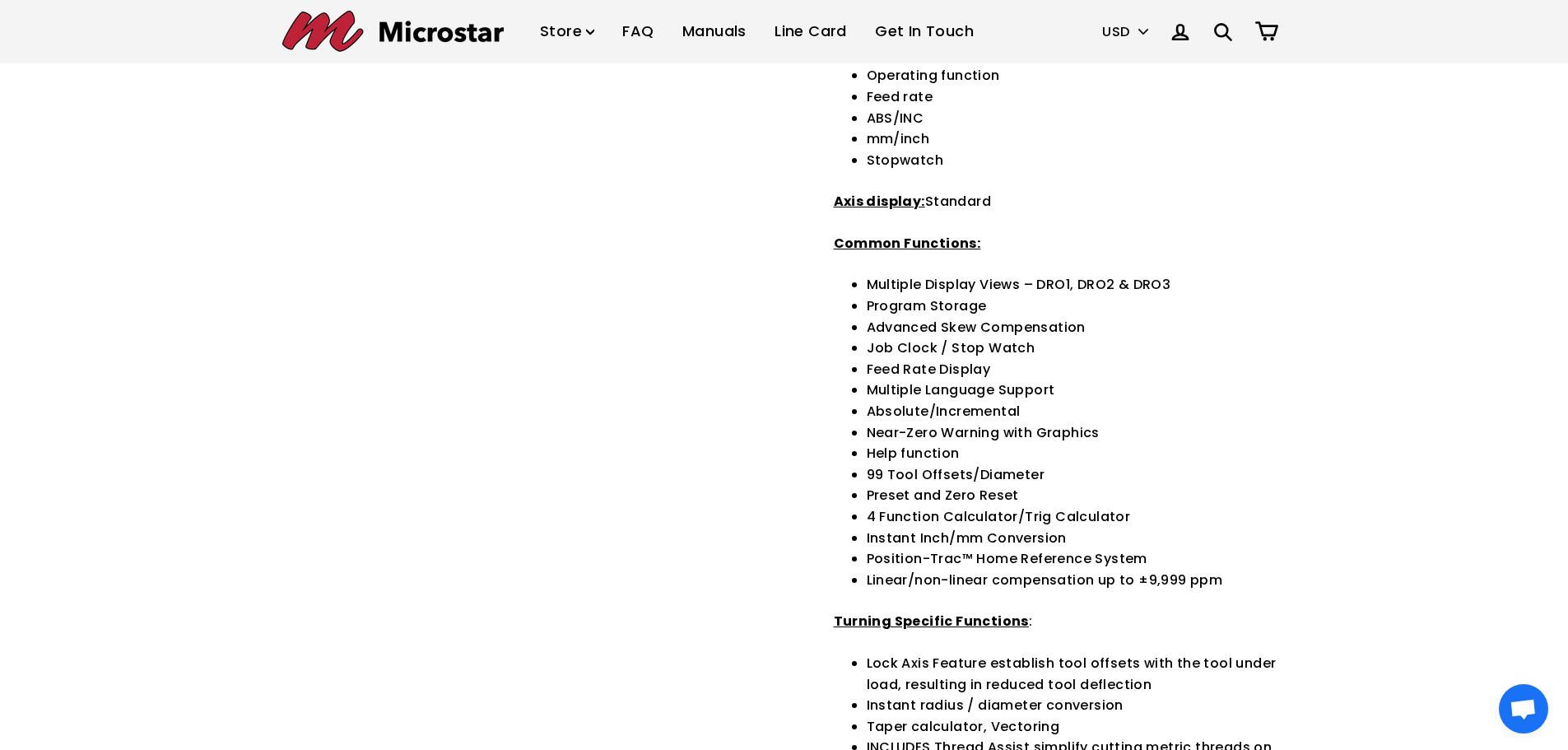
click at [1273, 480] on li "99 Tool Offsets/Diameter" at bounding box center [1077, 474] width 420 height 21
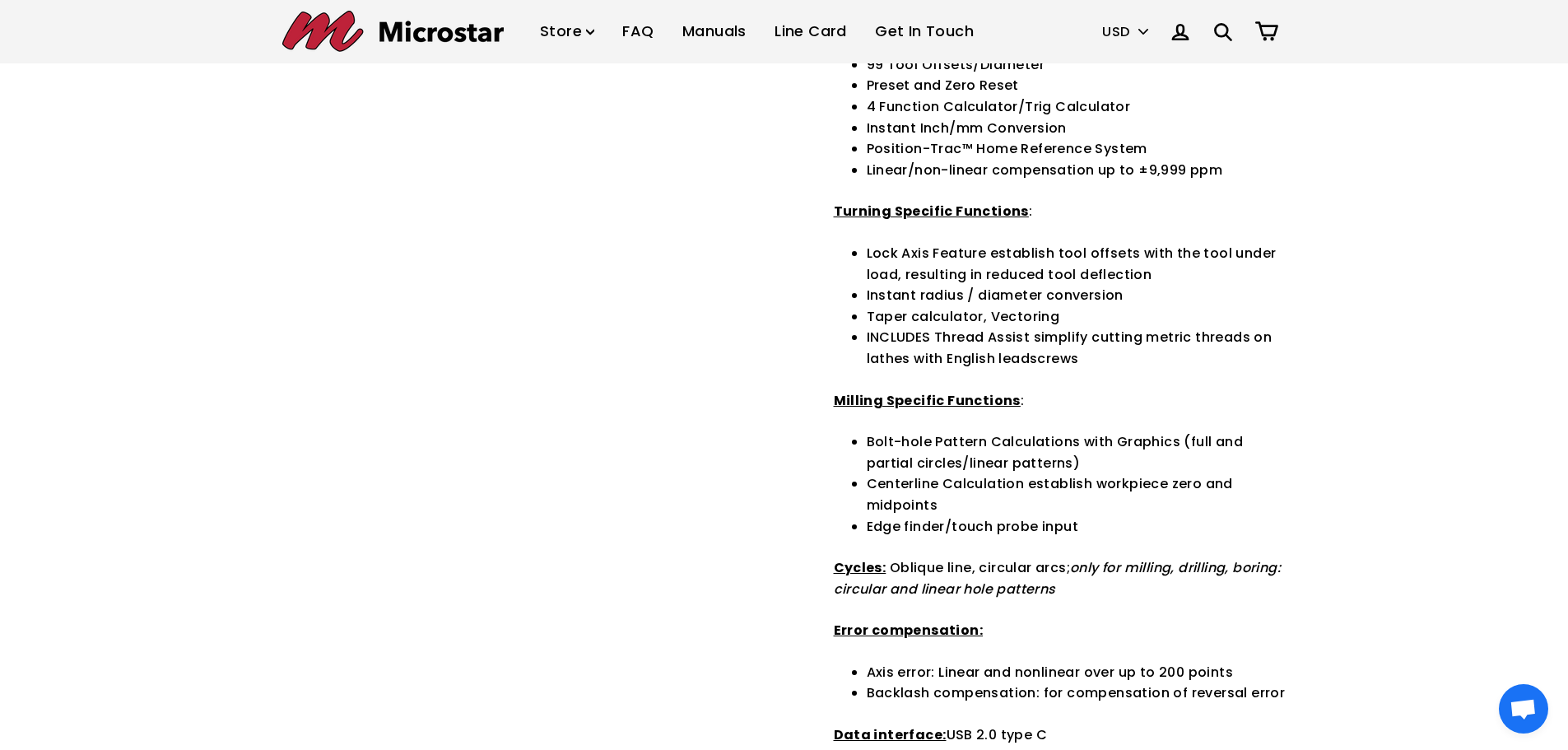
scroll to position [1894, 0]
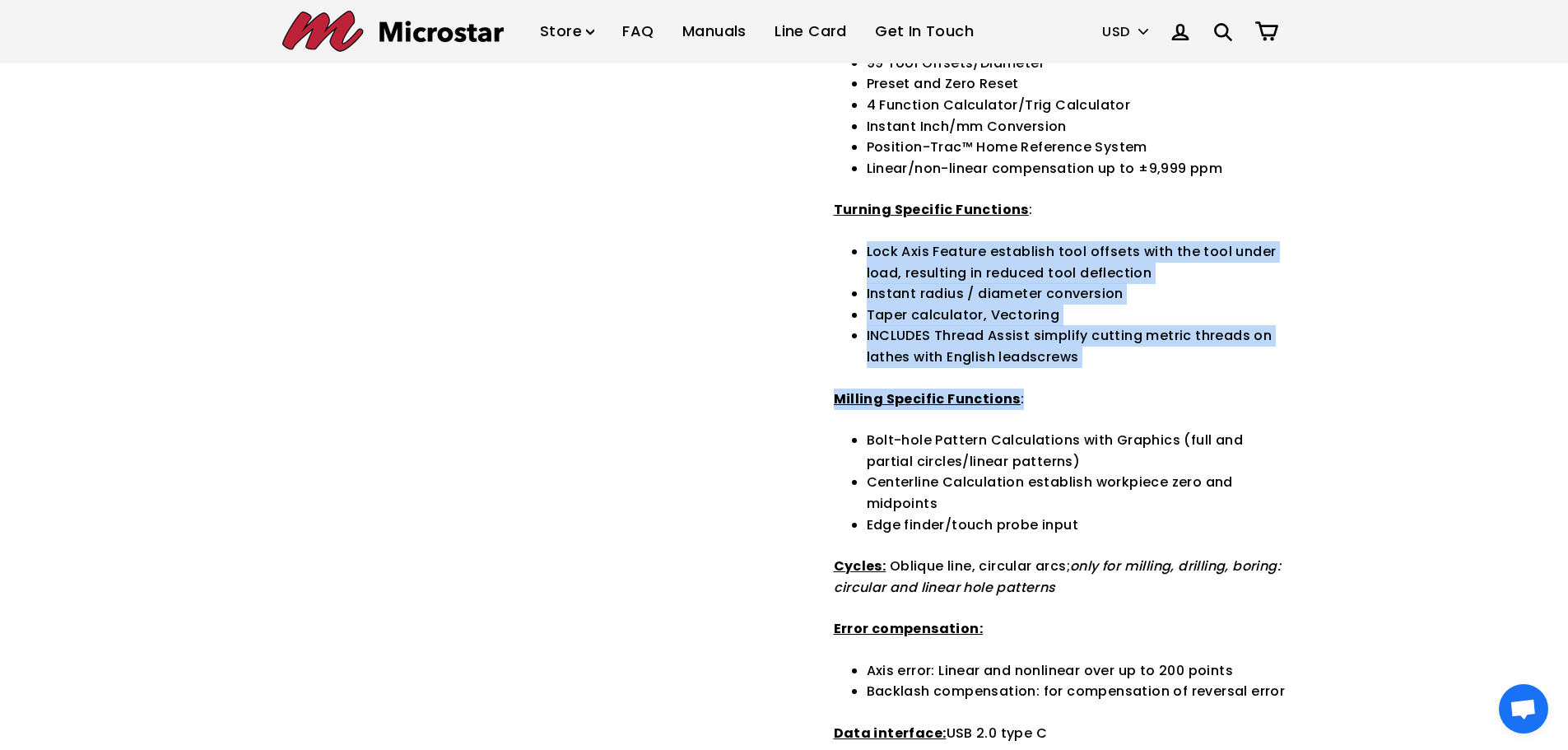
drag, startPoint x: 863, startPoint y: 250, endPoint x: 1082, endPoint y: 369, distance: 249.2
click at [1082, 369] on div "The most complete digital readout system in the machine tool marketplace, the D…" at bounding box center [1060, 35] width 453 height 3017
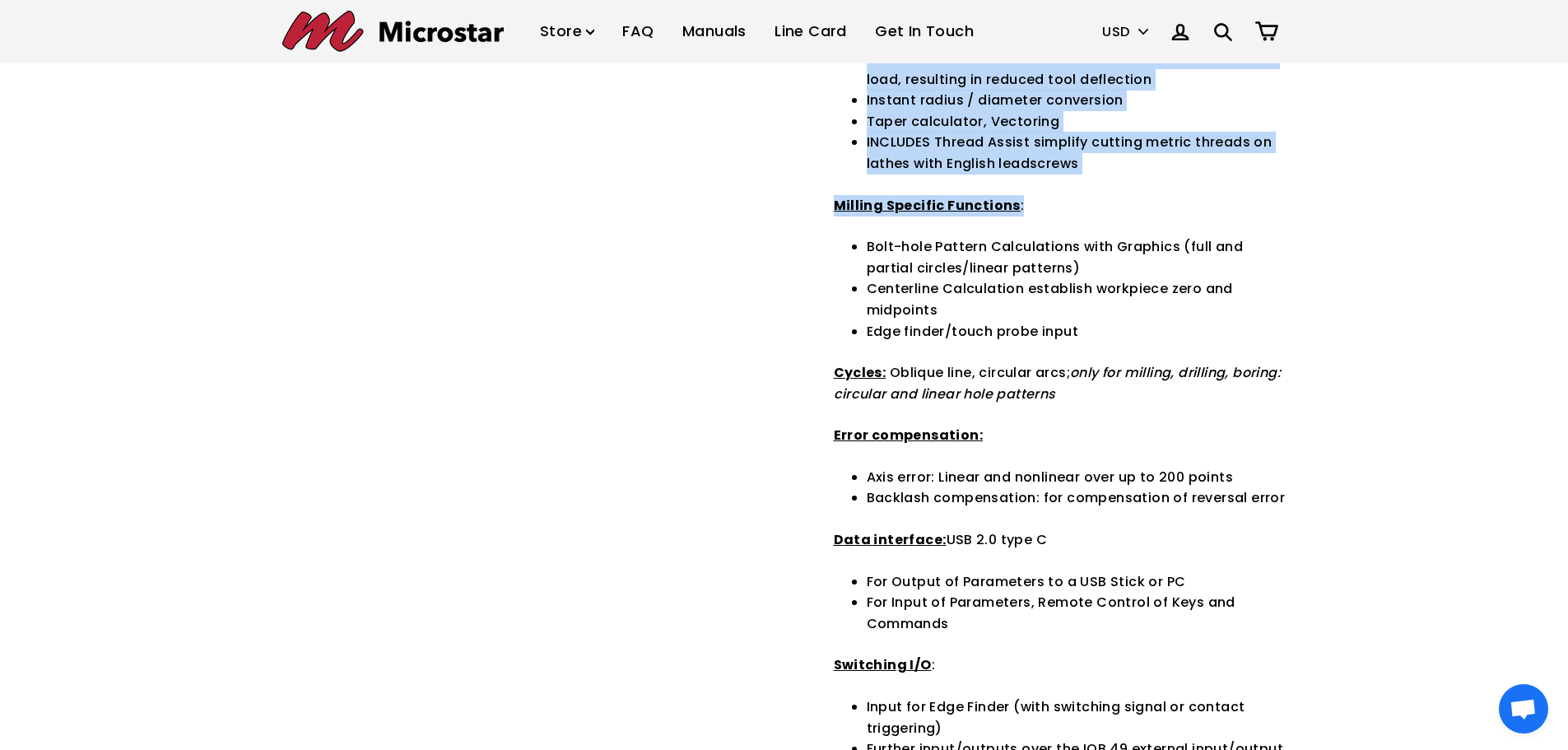
scroll to position [2142, 0]
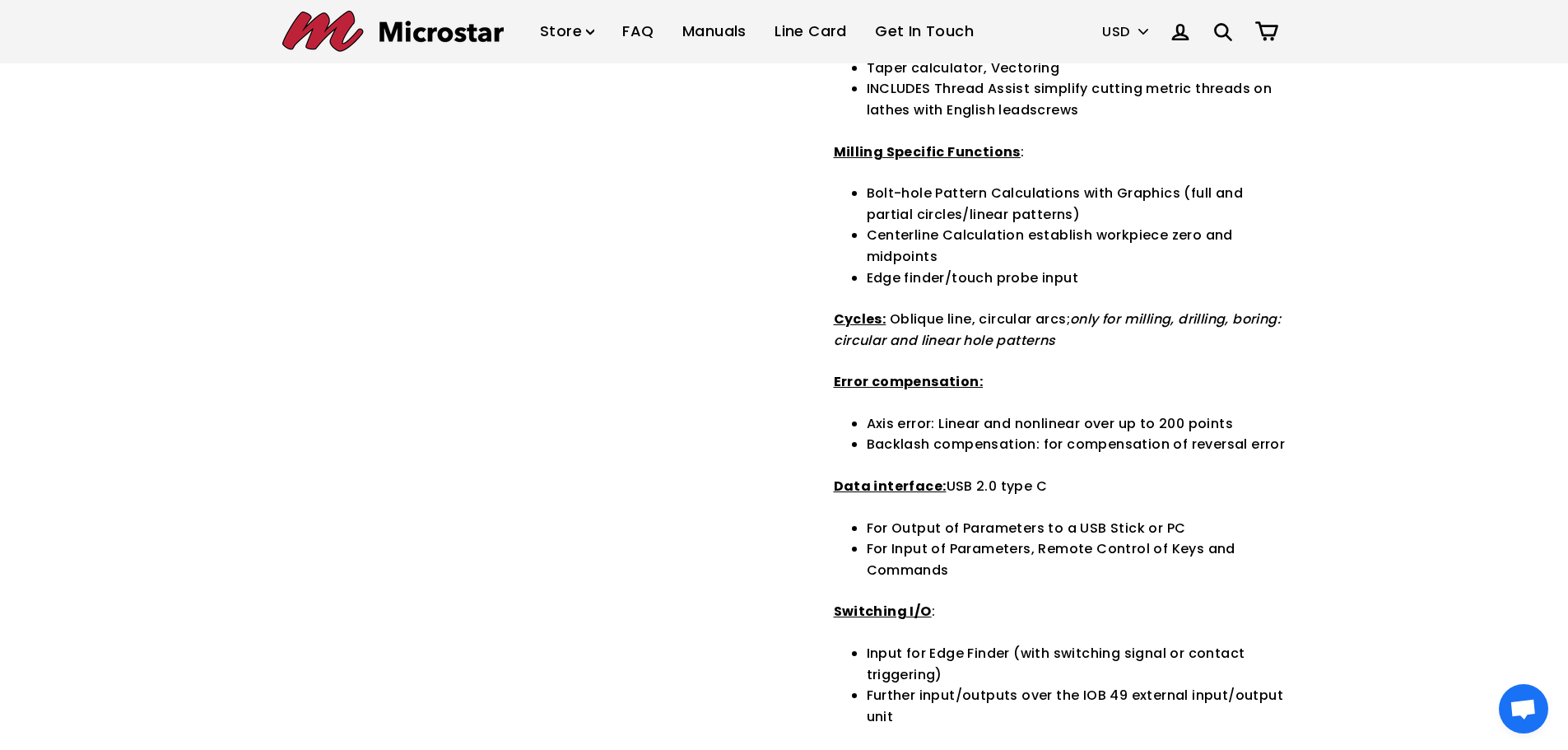
click at [868, 195] on li "Bolt-hole Pattern Calculations with Graphics (full and partial circles/linear p…" at bounding box center [1077, 204] width 420 height 42
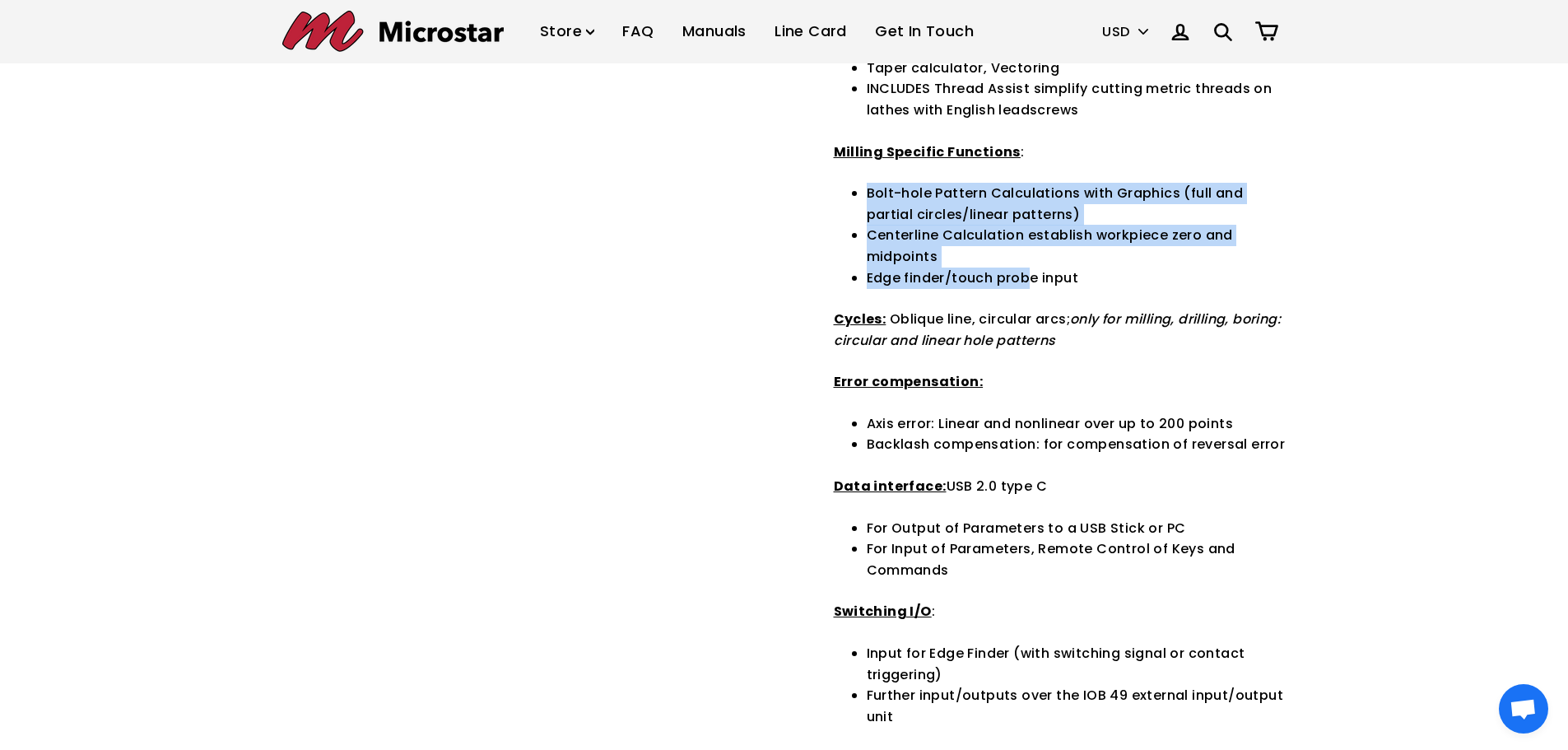
drag, startPoint x: 862, startPoint y: 191, endPoint x: 1030, endPoint y: 279, distance: 189.7
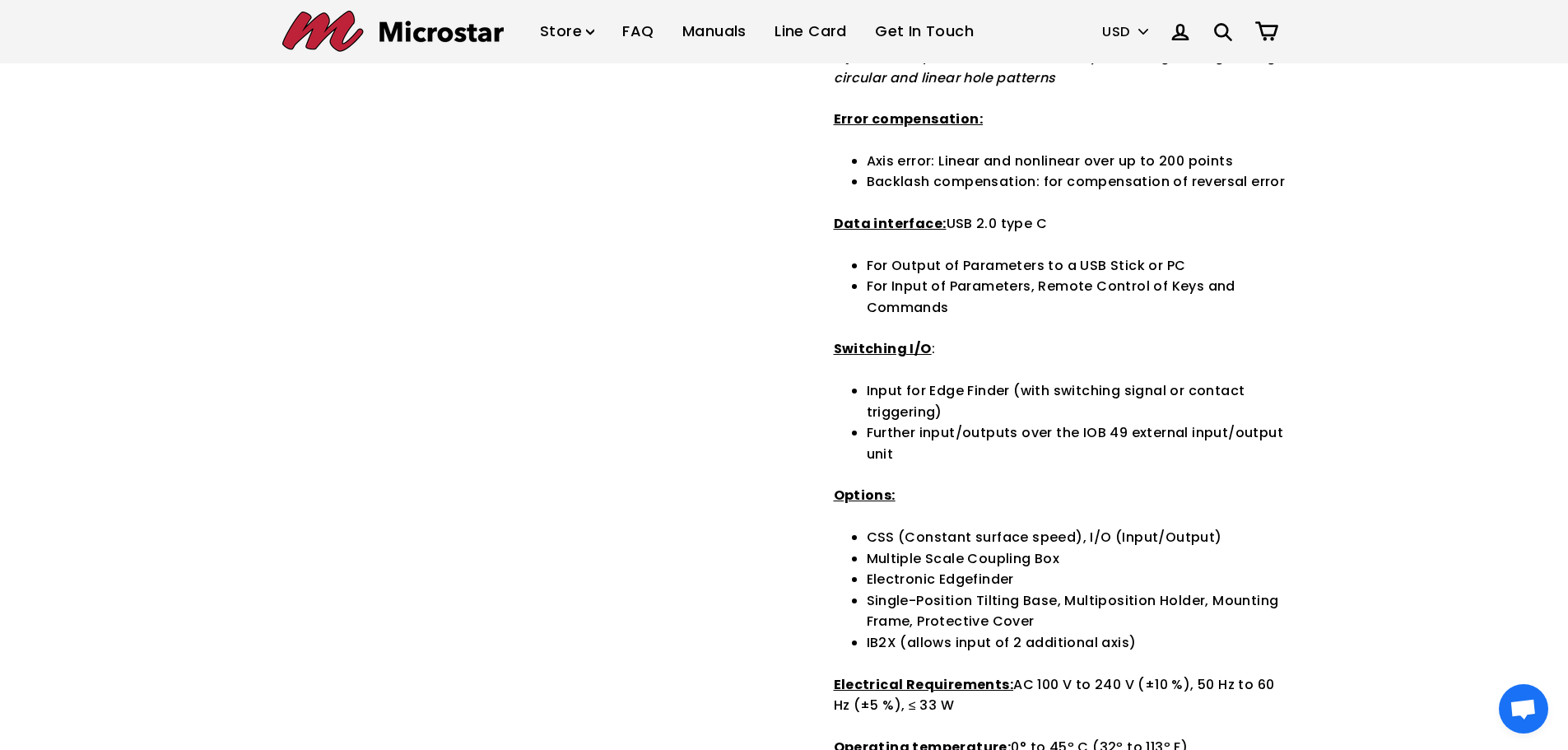
scroll to position [2389, 0]
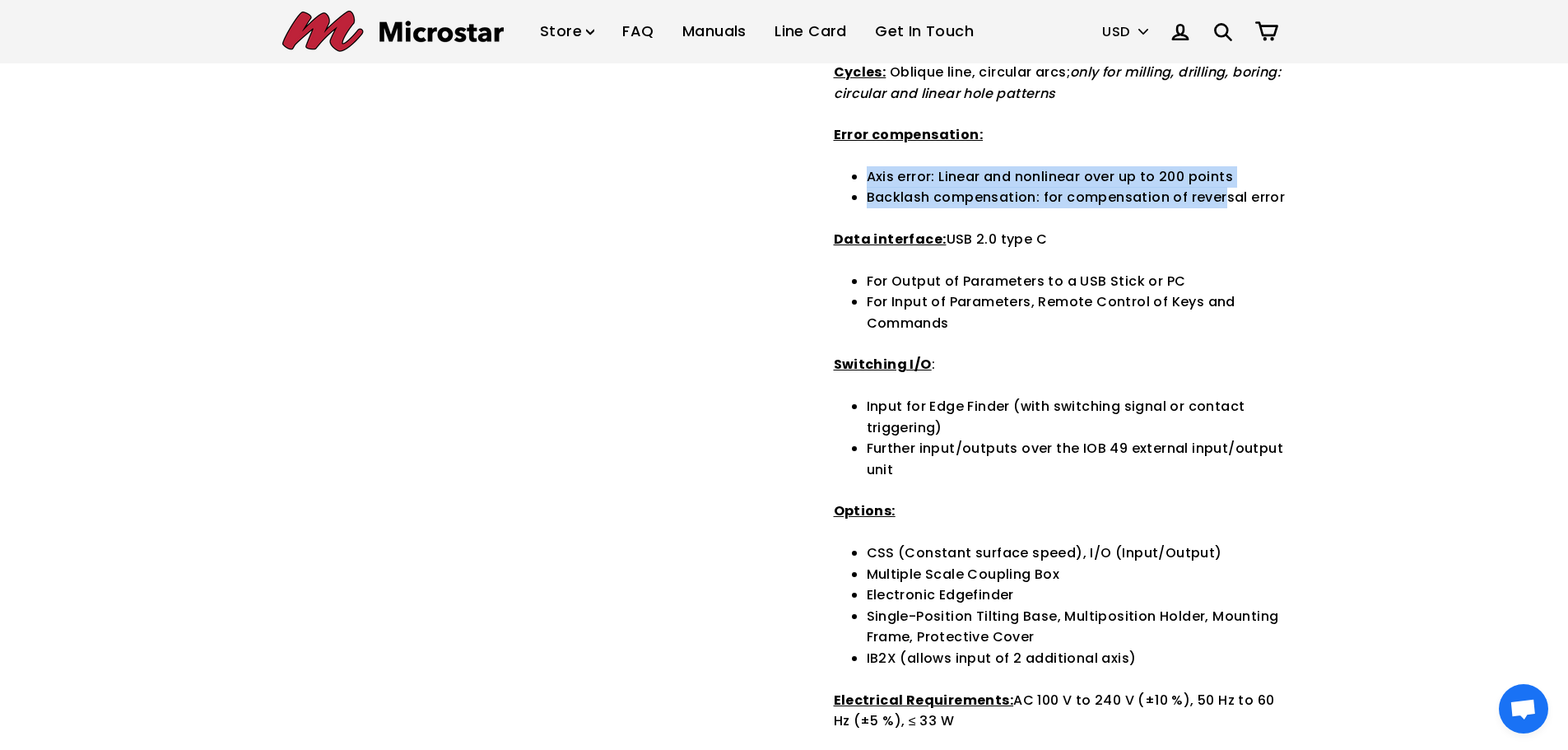
drag, startPoint x: 865, startPoint y: 178, endPoint x: 1239, endPoint y: 207, distance: 375.1
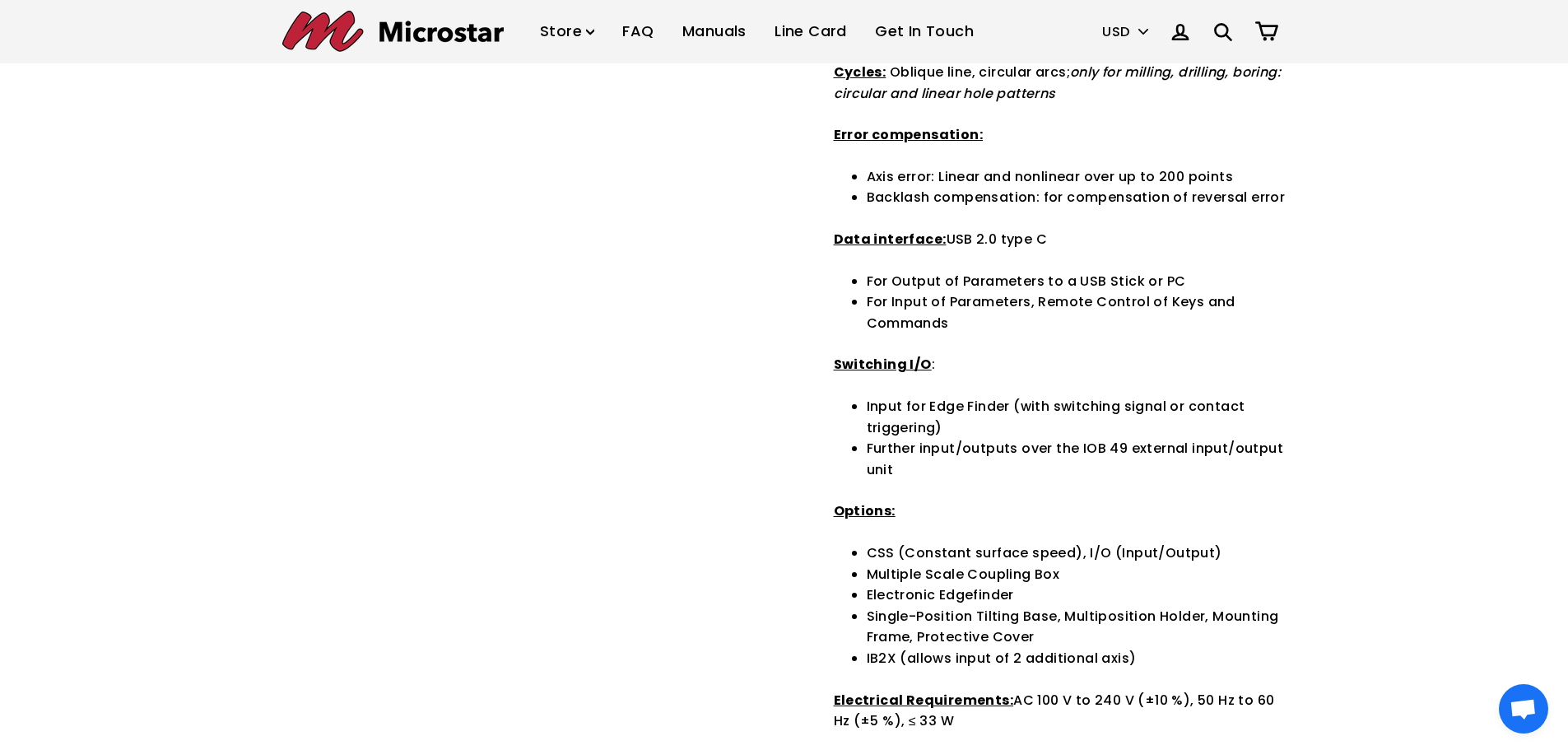
click at [1265, 197] on li "Backlash compensation: for compensation of reversal error" at bounding box center [1077, 197] width 420 height 21
drag, startPoint x: 1206, startPoint y: 176, endPoint x: 1226, endPoint y: 182, distance: 20.9
click at [1232, 178] on li "Axis error: Linear and nonlinear over up to 200 points" at bounding box center [1077, 176] width 420 height 21
click at [1210, 199] on li "Backlash compensation: for compensation of reversal error" at bounding box center [1077, 197] width 420 height 21
drag, startPoint x: 1050, startPoint y: 201, endPoint x: 1271, endPoint y: 204, distance: 221.0
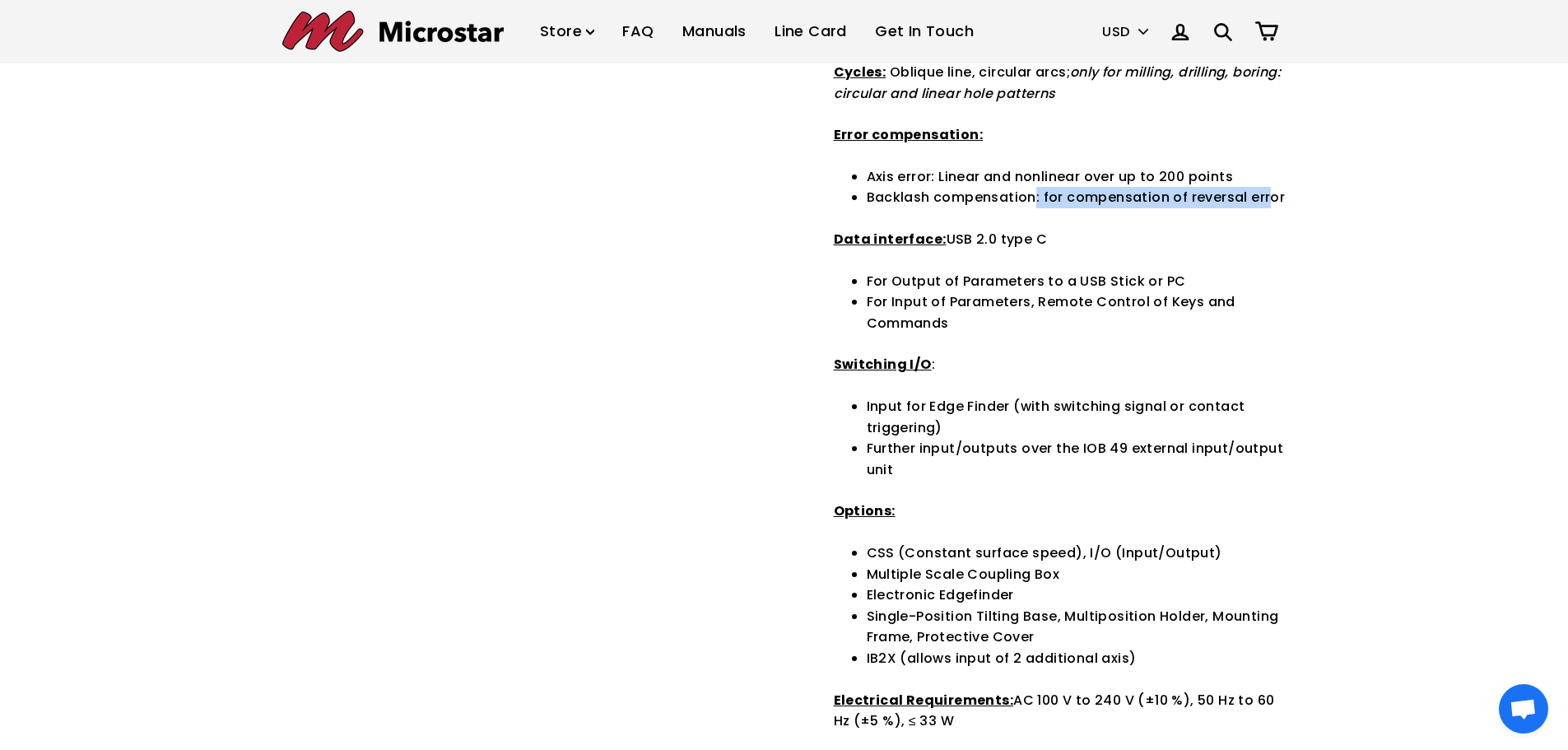
click at [1271, 204] on li "Backlash compensation: for compensation of reversal error" at bounding box center [1077, 197] width 420 height 21
click at [1279, 197] on li "Backlash compensation: for compensation of reversal error" at bounding box center [1077, 197] width 420 height 21
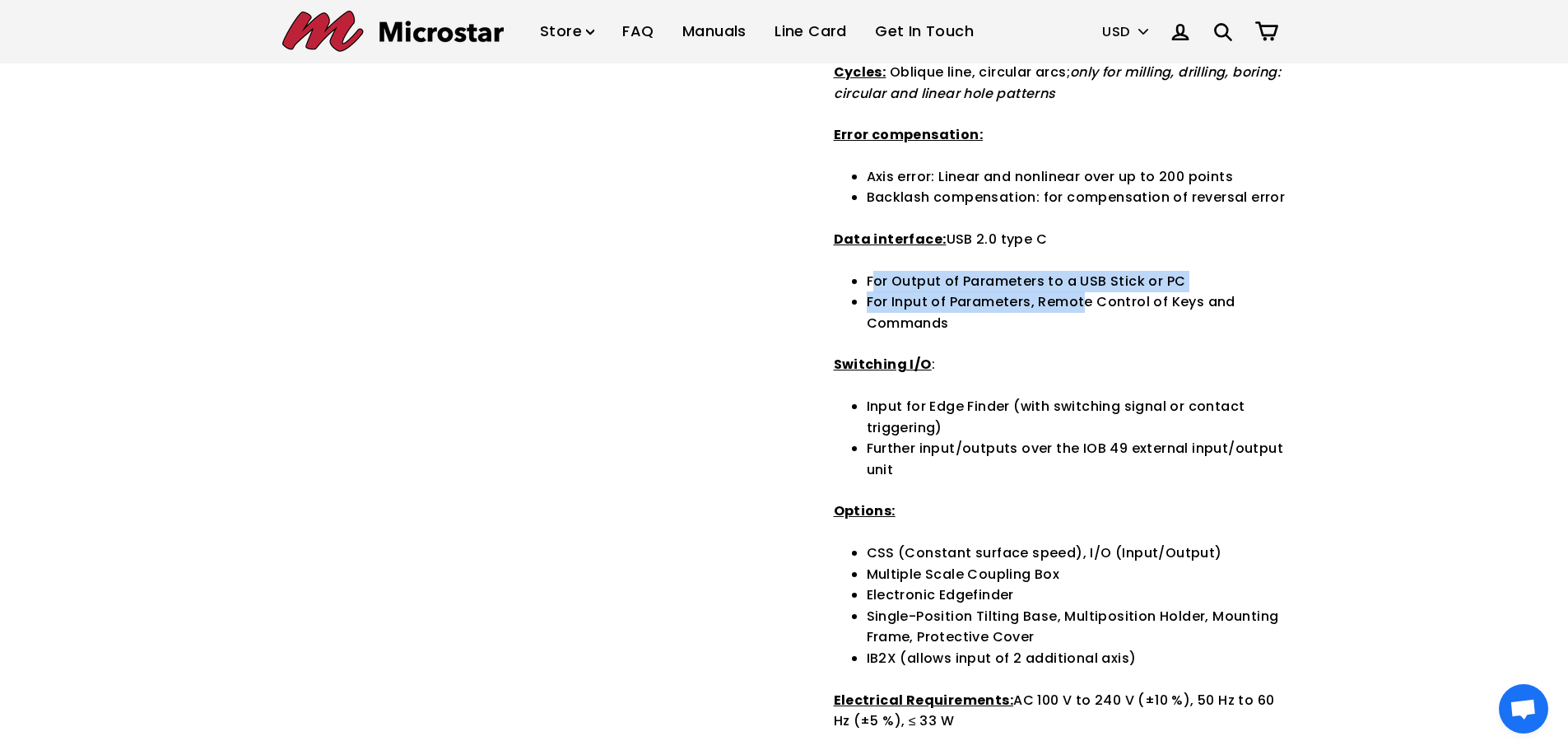
drag, startPoint x: 978, startPoint y: 291, endPoint x: 1090, endPoint y: 301, distance: 112.4
click at [1089, 296] on ul "For Output of Parameters to a USB Stick or PC For Input of Parameters, Remote C…" at bounding box center [1077, 302] width 420 height 63
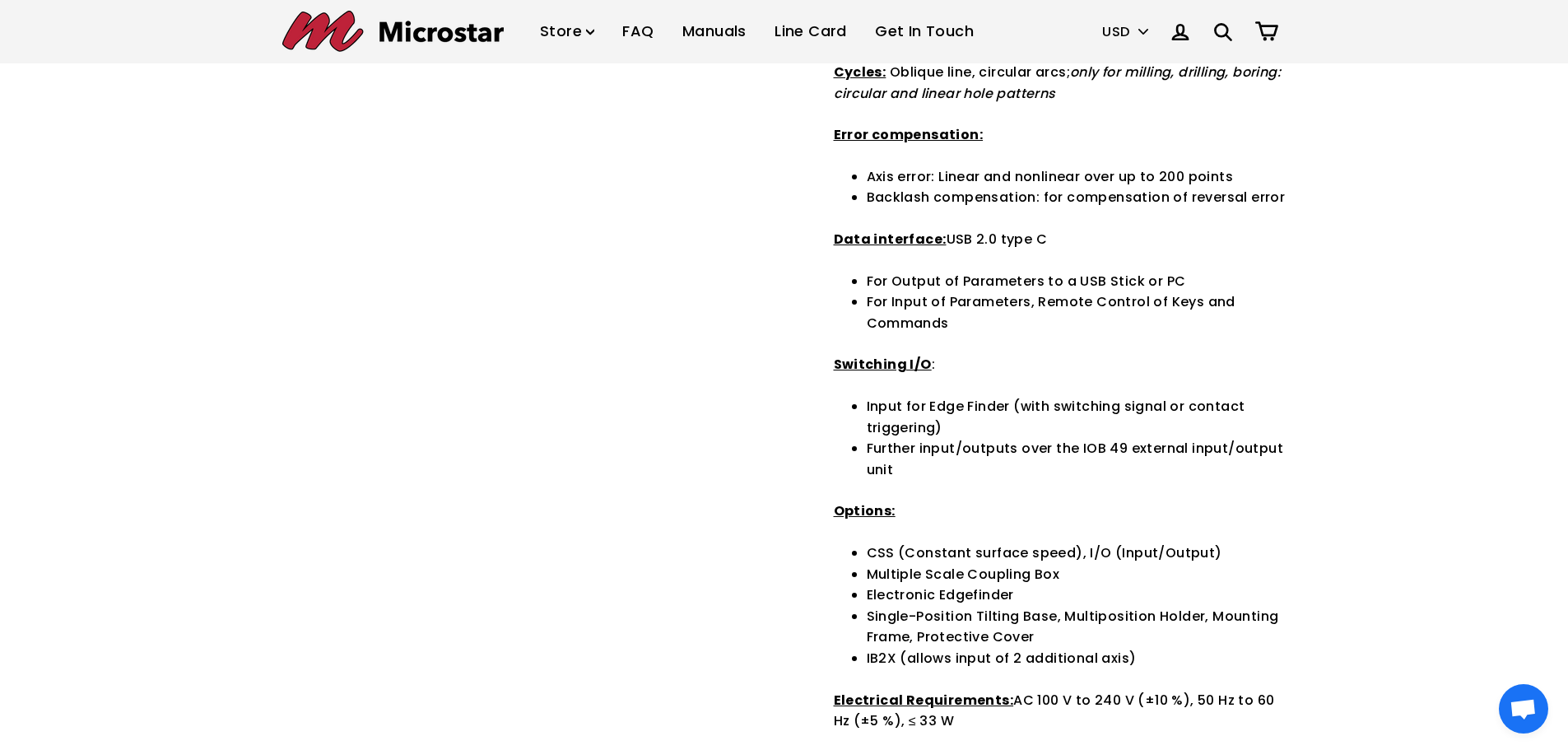
click at [1097, 320] on li "For Input of Parameters, Remote Control of Keys and Commands" at bounding box center [1077, 312] width 420 height 42
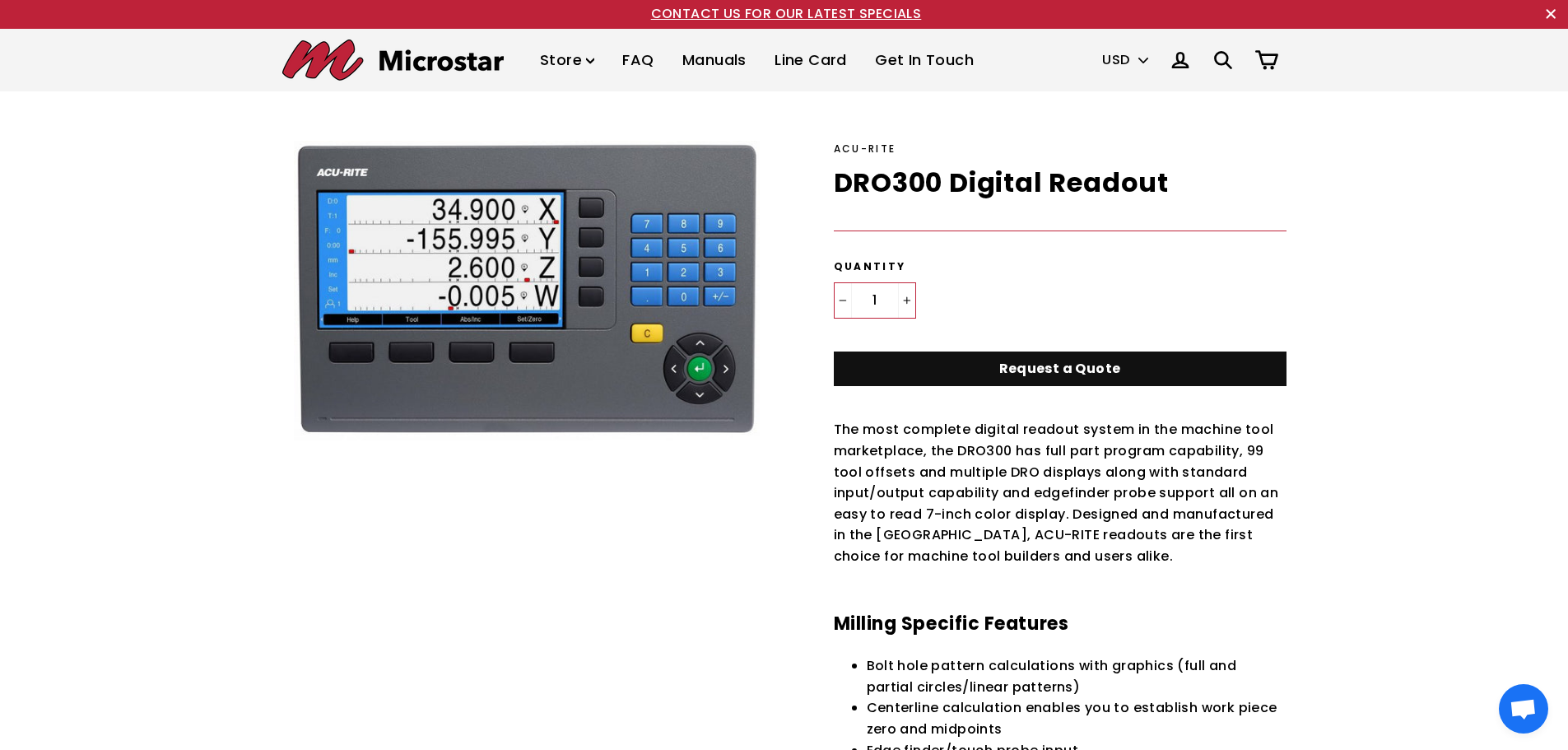
scroll to position [0, 0]
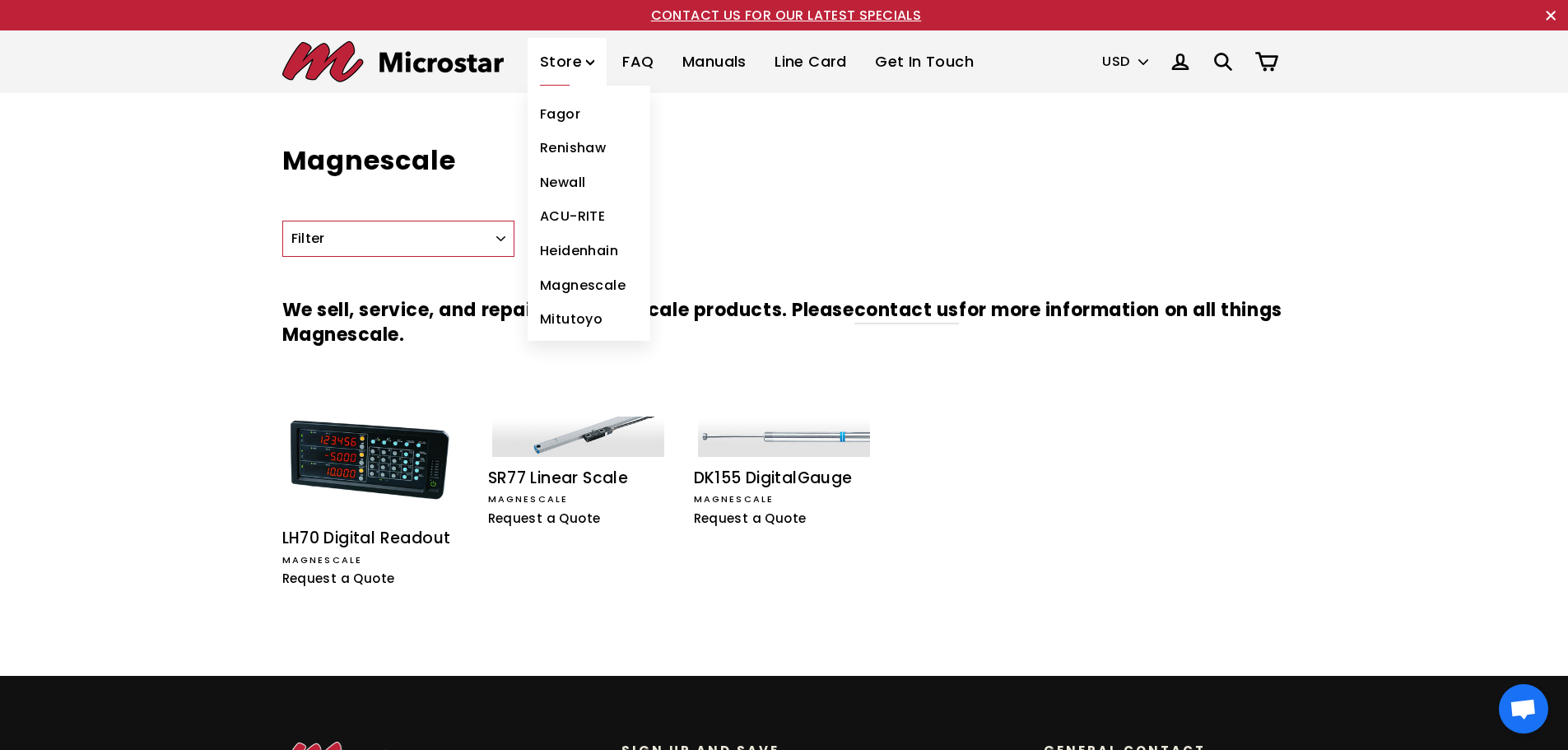
click at [570, 118] on link "Fagor" at bounding box center [589, 115] width 123 height 35
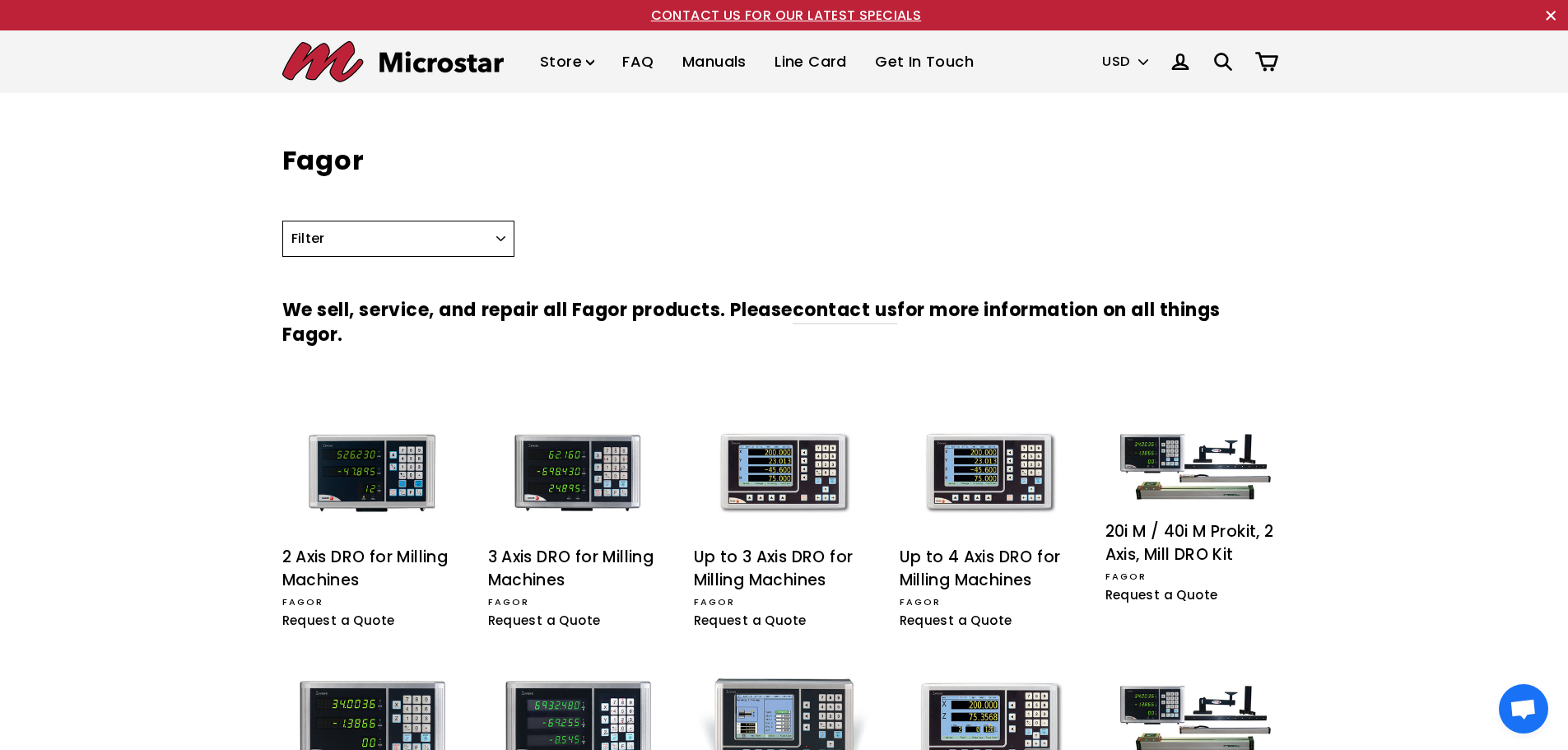
click at [486, 235] on select "Filter CNC DRO Encoder Lathe Milling Prokit" at bounding box center [399, 238] width 233 height 36
select select "/collections/fagor/lathe"
click at [282, 221] on select "Filter CNC DRO Encoder Lathe Milling Prokit" at bounding box center [399, 238] width 233 height 36
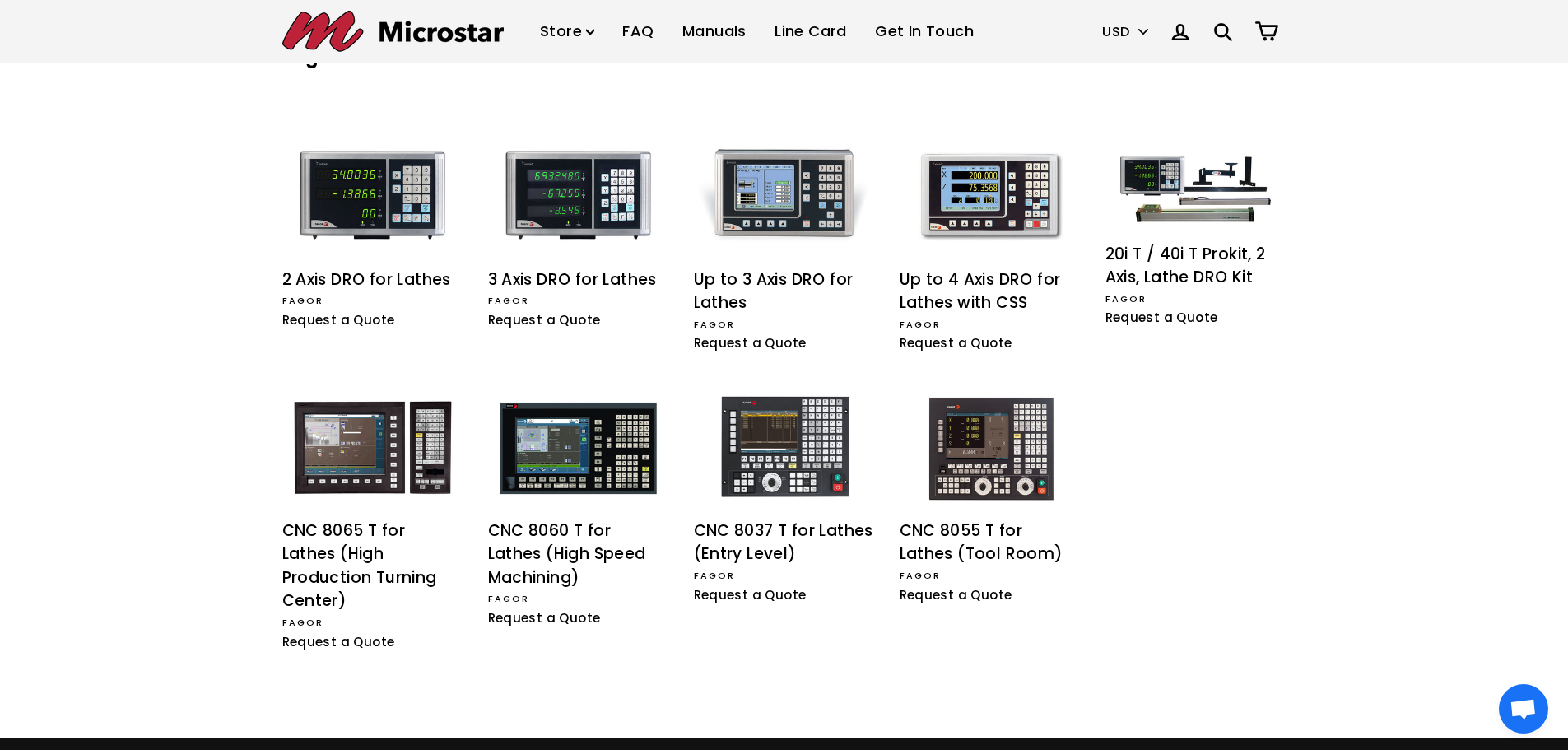
scroll to position [195, 0]
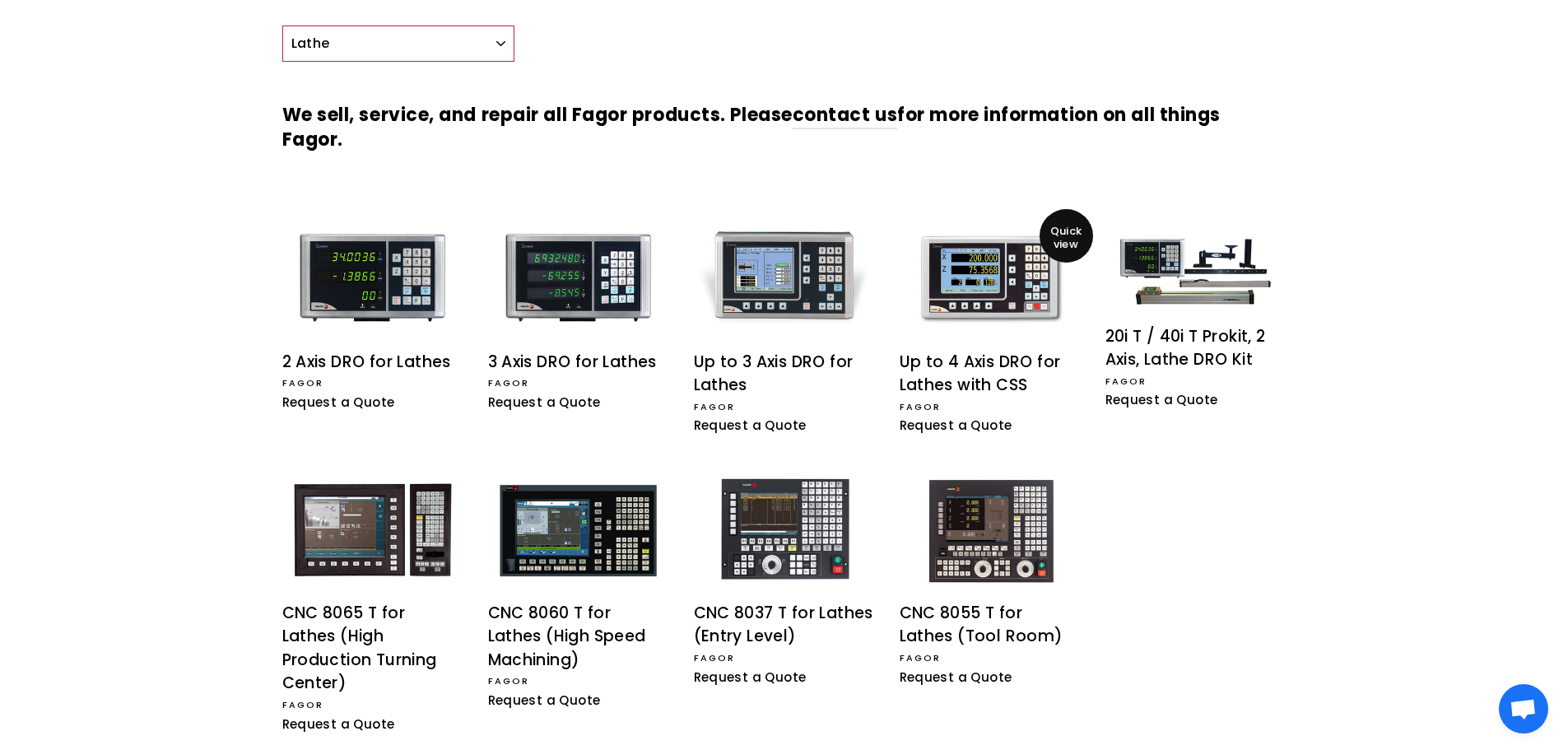
click at [976, 360] on div "Up to 4 Axis DRO for Lathes with CSS" at bounding box center [989, 374] width 181 height 47
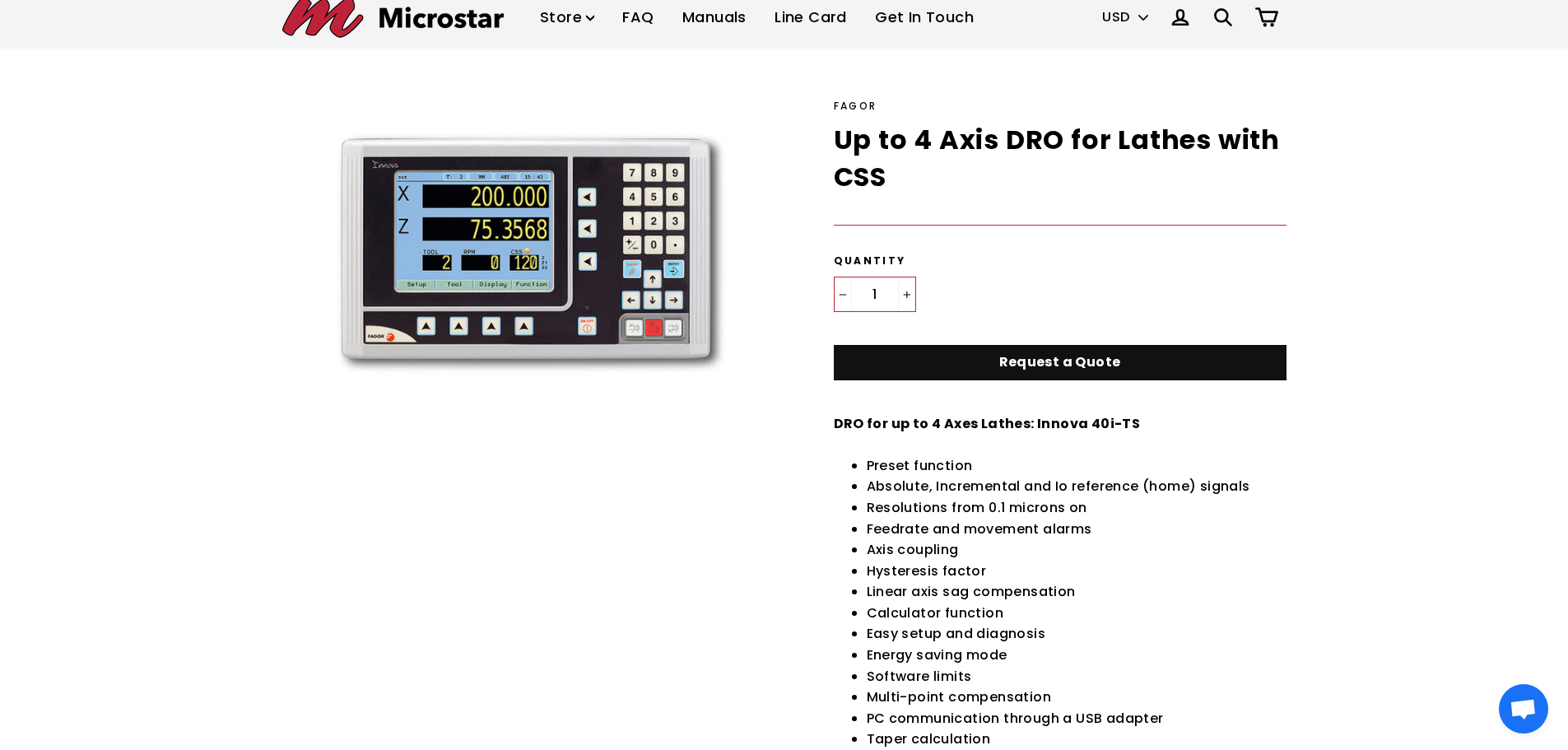
scroll to position [83, 0]
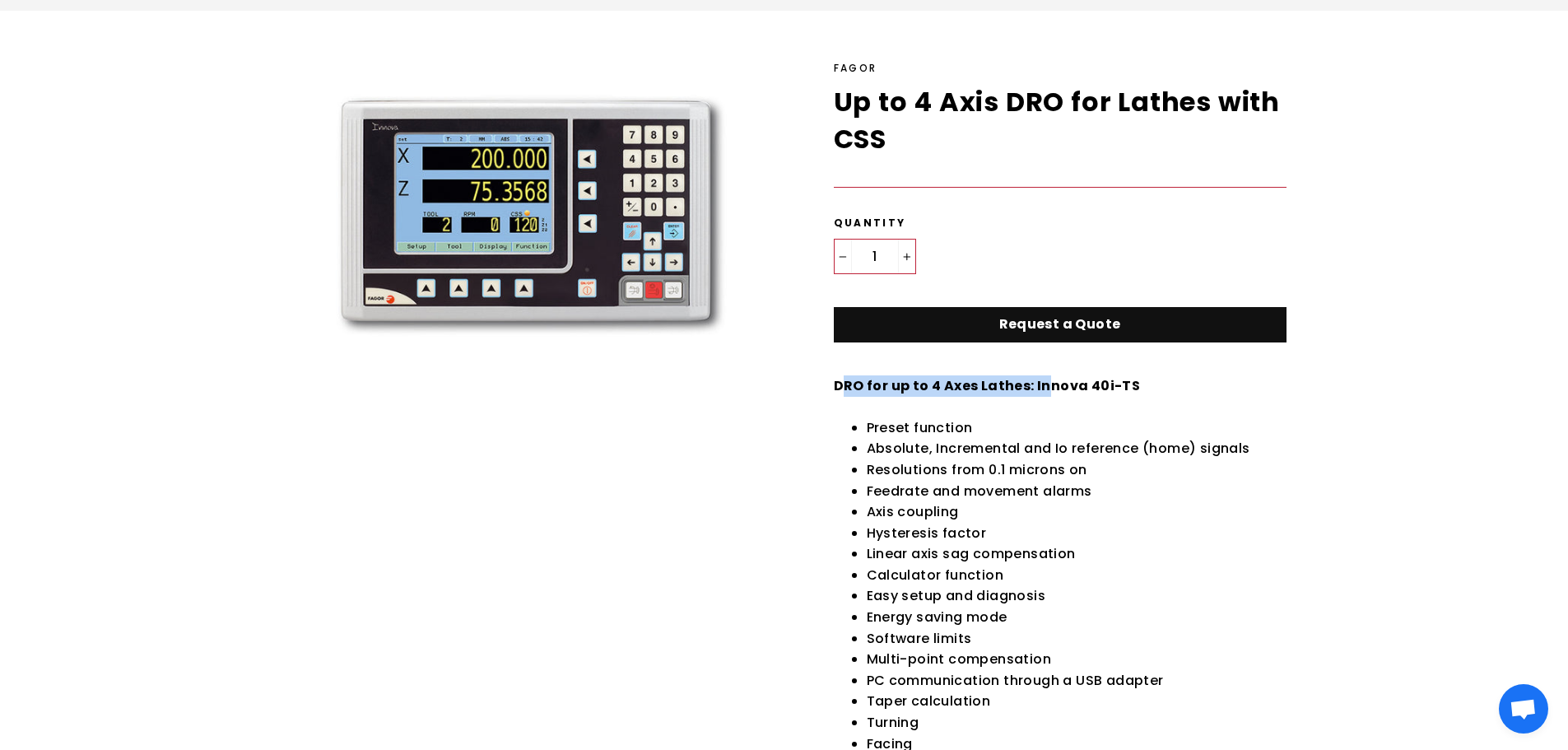
drag, startPoint x: 845, startPoint y: 382, endPoint x: 1124, endPoint y: 372, distance: 279.2
click at [1113, 373] on div "Regular price $0.00 USD Default Title - $0.00 USD Quantity − 1 + Request a Quot…" at bounding box center [1060, 714] width 453 height 1056
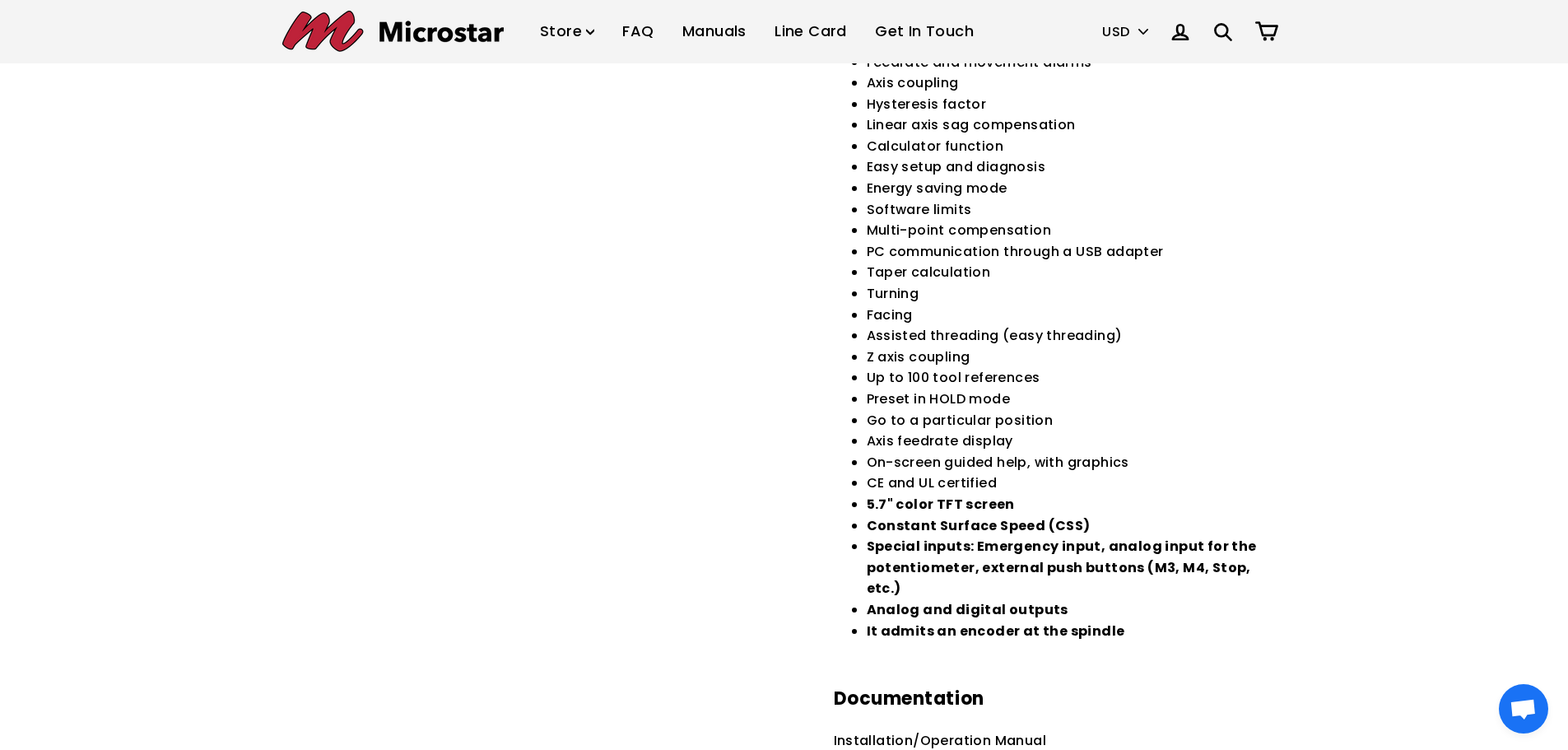
scroll to position [576, 0]
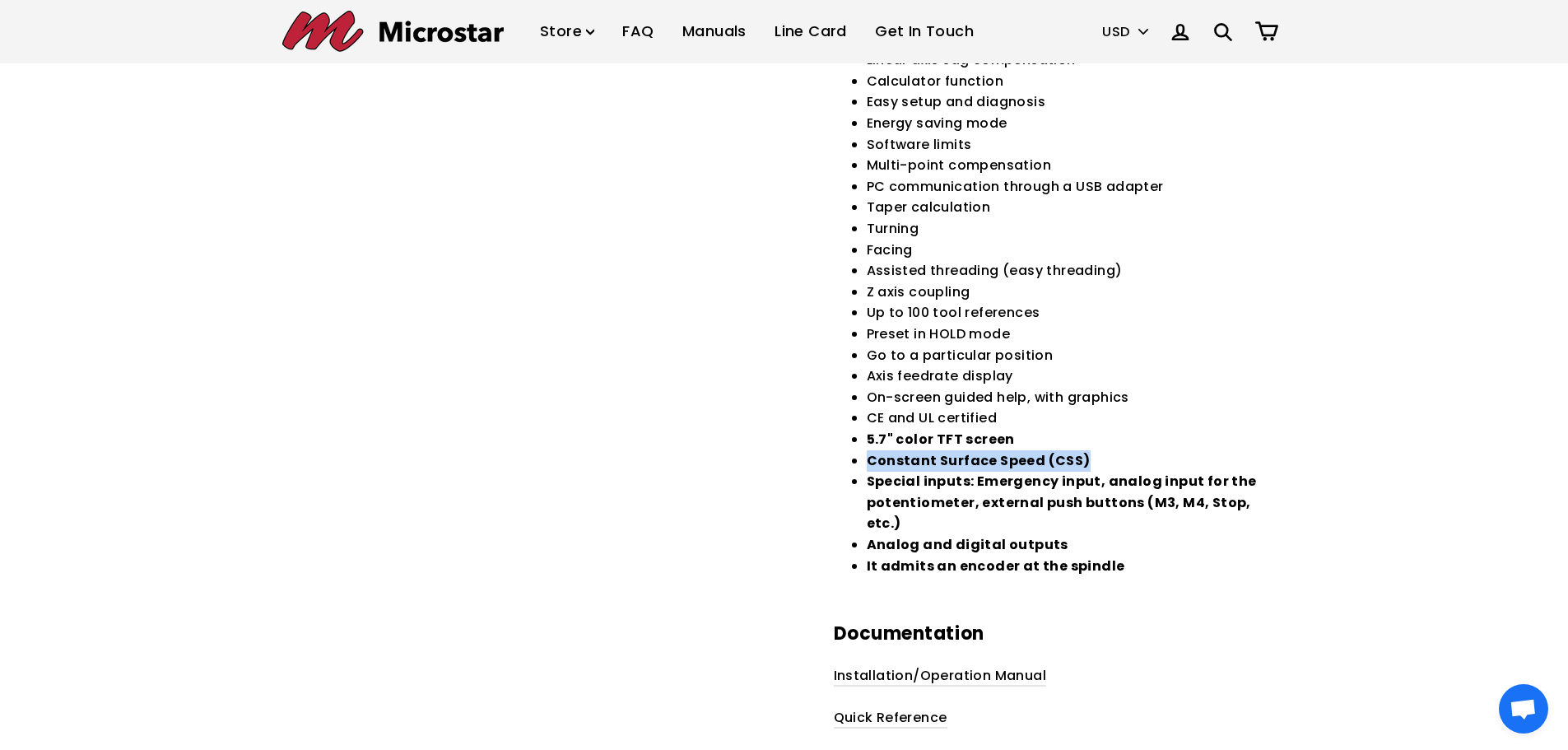
drag, startPoint x: 879, startPoint y: 460, endPoint x: 1115, endPoint y: 451, distance: 236.2
click at [1115, 451] on div "Preset function Absolute, Incremental and Io reference (home) signals Resolutio…" at bounding box center [1060, 325] width 453 height 804
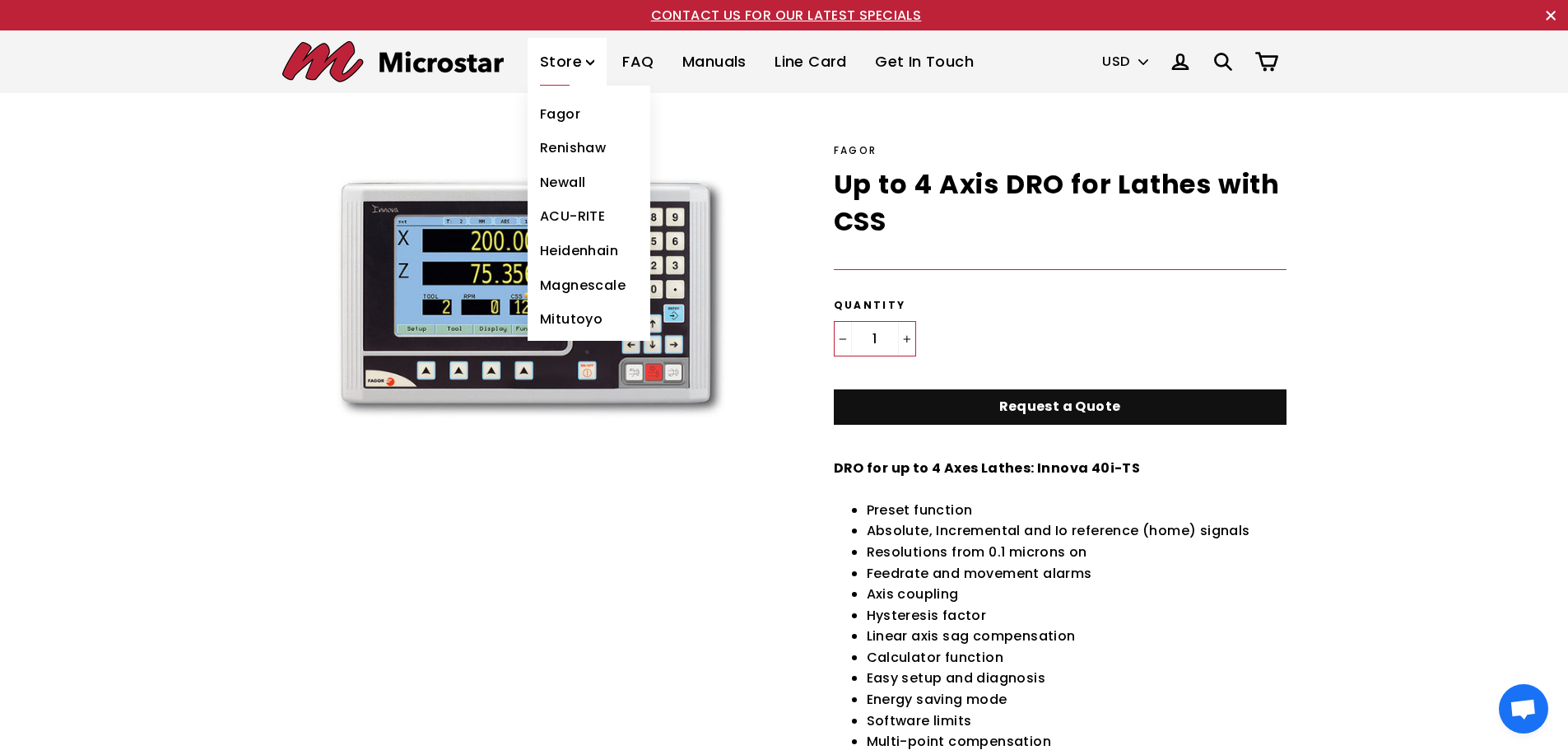
click at [570, 119] on link "Fagor" at bounding box center [589, 115] width 123 height 35
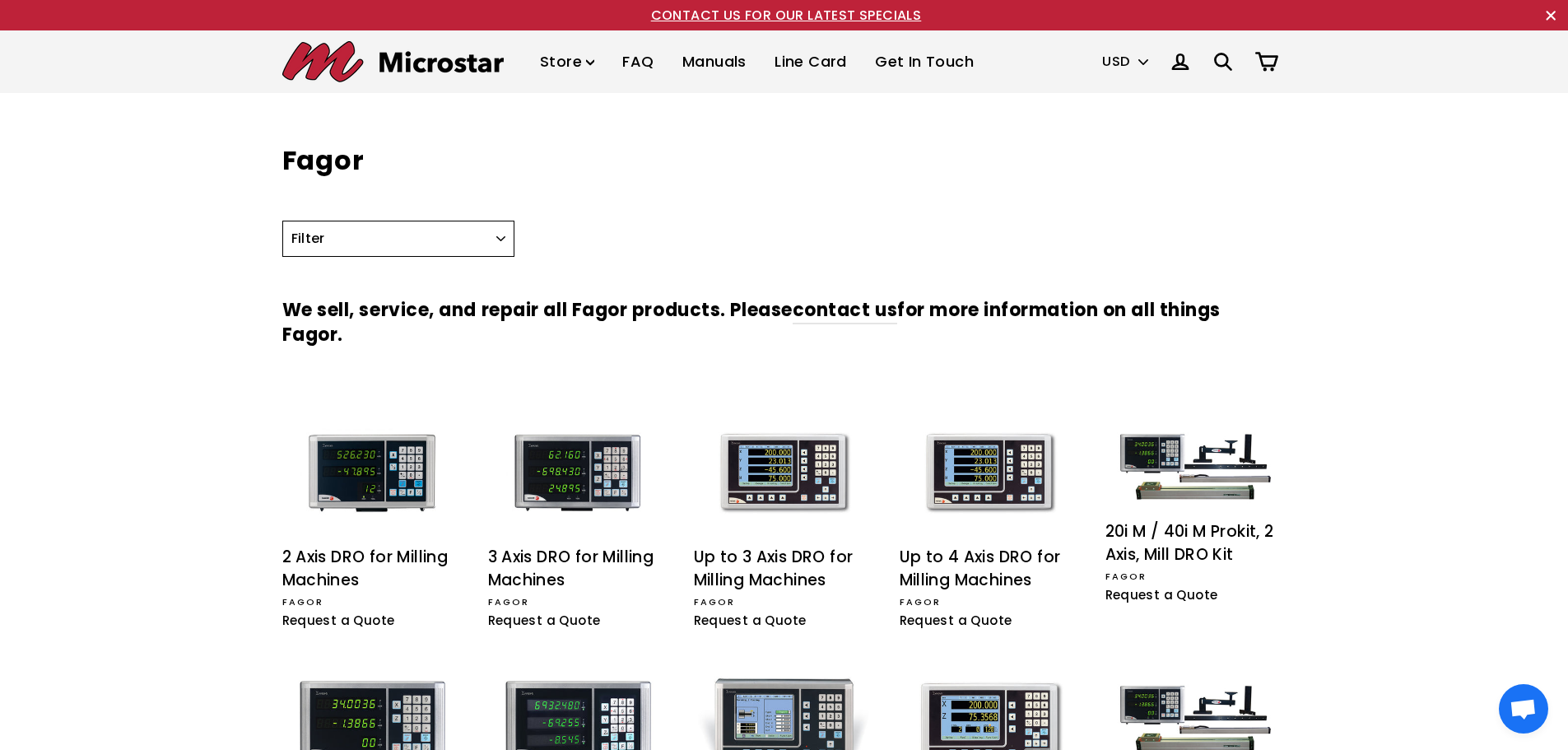
click at [359, 230] on select "Filter CNC DRO Encoder Lathe Milling Prokit" at bounding box center [399, 238] width 233 height 36
select select "/collections/fagor/prokit"
click at [282, 221] on select "Filter CNC DRO Encoder Lathe Milling Prokit" at bounding box center [399, 238] width 233 height 36
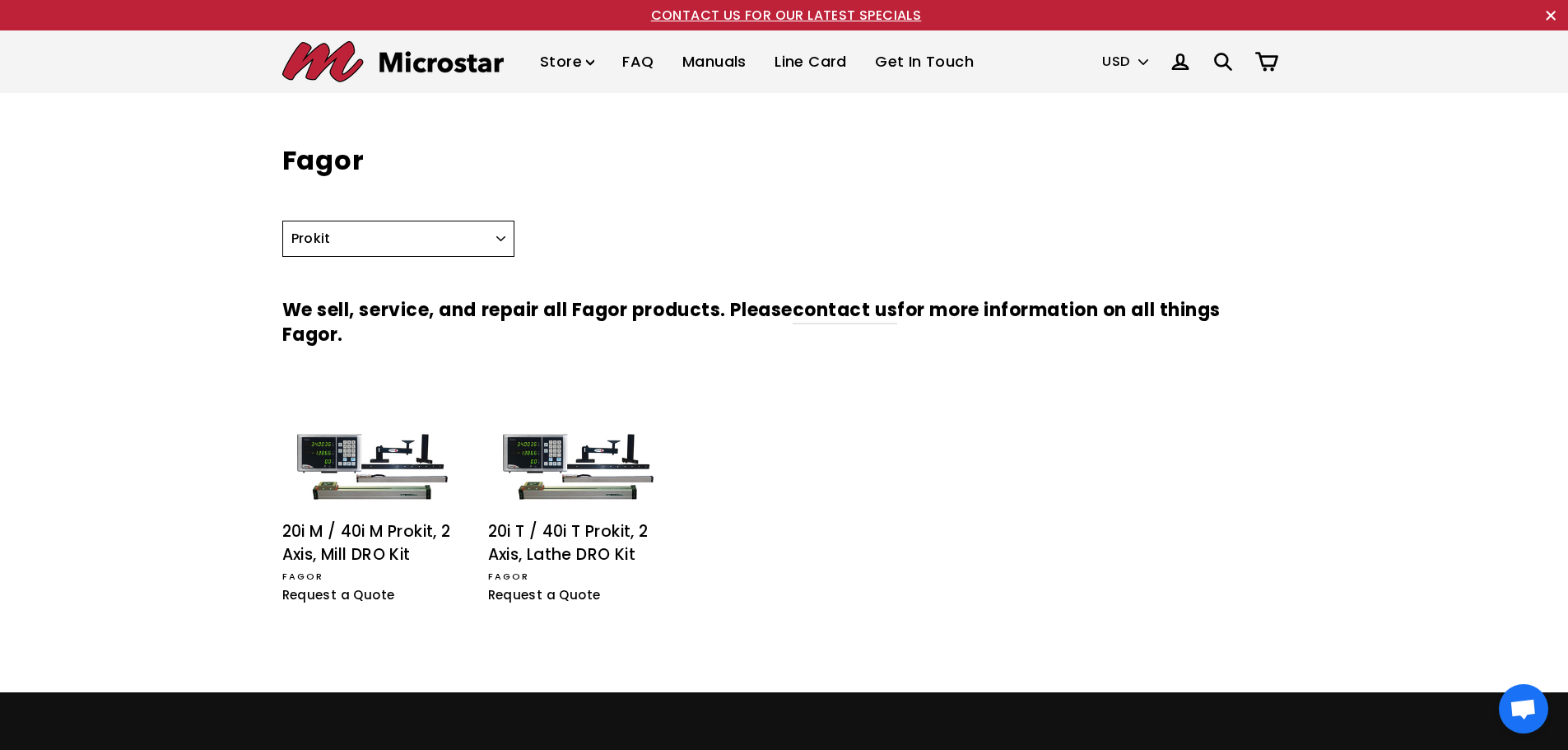
click at [421, 249] on select "All products CNC DRO Encoder Lathe Milling Prokit" at bounding box center [399, 238] width 233 height 36
select select "/collections/fagor/dro"
click at [282, 221] on select "All products CNC DRO Encoder Lathe Milling Prokit" at bounding box center [399, 238] width 233 height 36
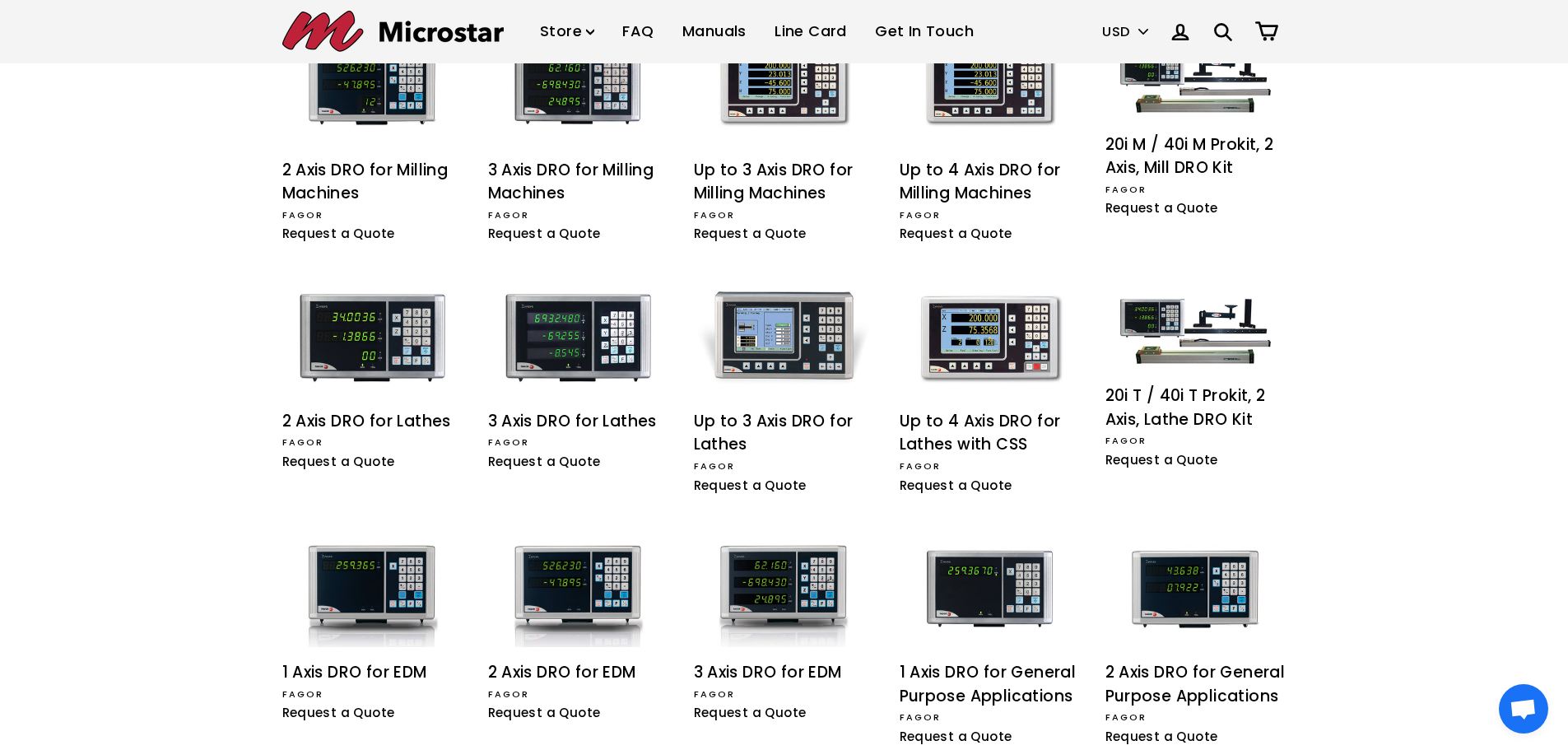
scroll to position [358, 0]
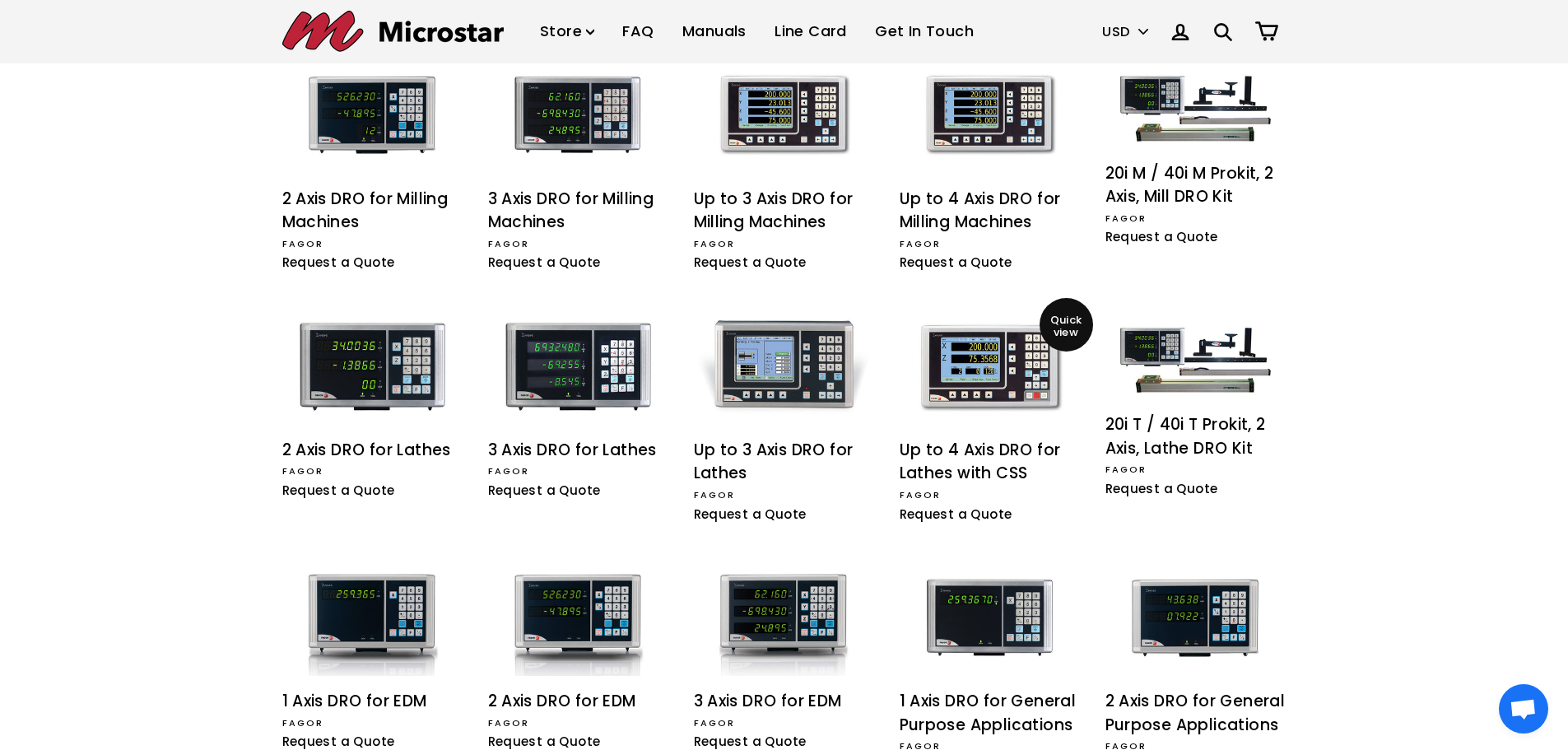
click at [978, 468] on div "Up to 4 Axis DRO for Lathes with CSS" at bounding box center [989, 462] width 181 height 47
